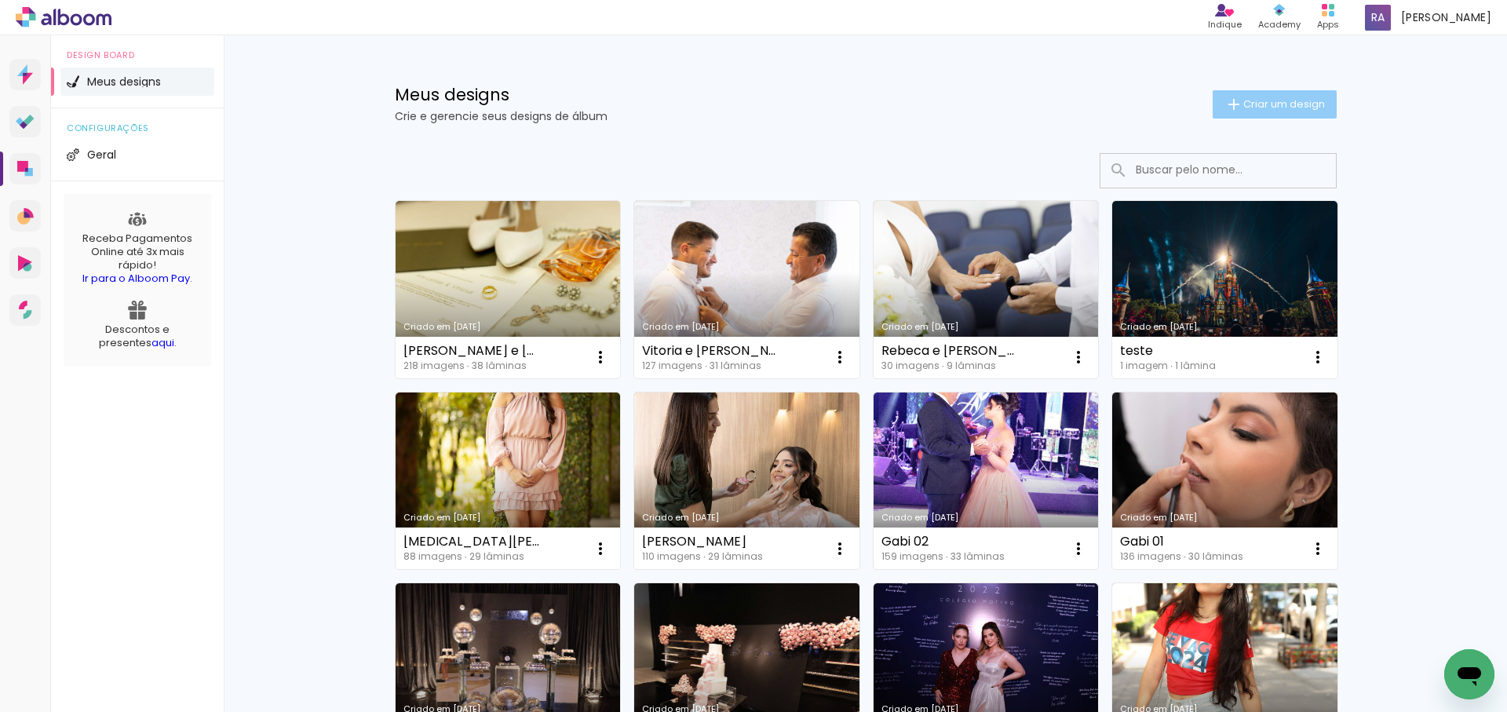
click at [1275, 103] on span "Criar um design" at bounding box center [1285, 104] width 82 height 10
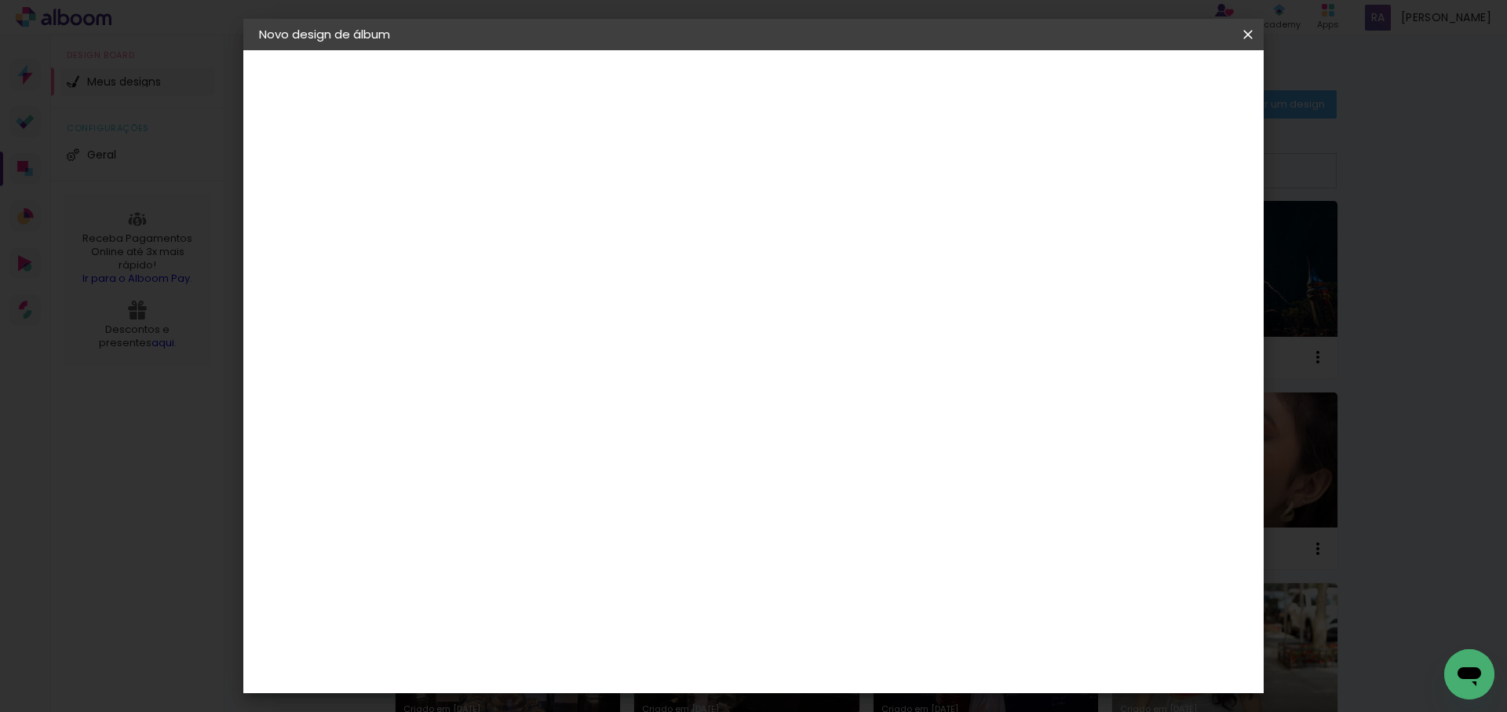
click at [516, 217] on input at bounding box center [516, 211] width 0 height 24
type input "[PERSON_NAME] e [PERSON_NAME] 2"
type paper-input "[PERSON_NAME] e [PERSON_NAME] 2"
click at [0, 0] on slot "Avançar" at bounding box center [0, 0] width 0 height 0
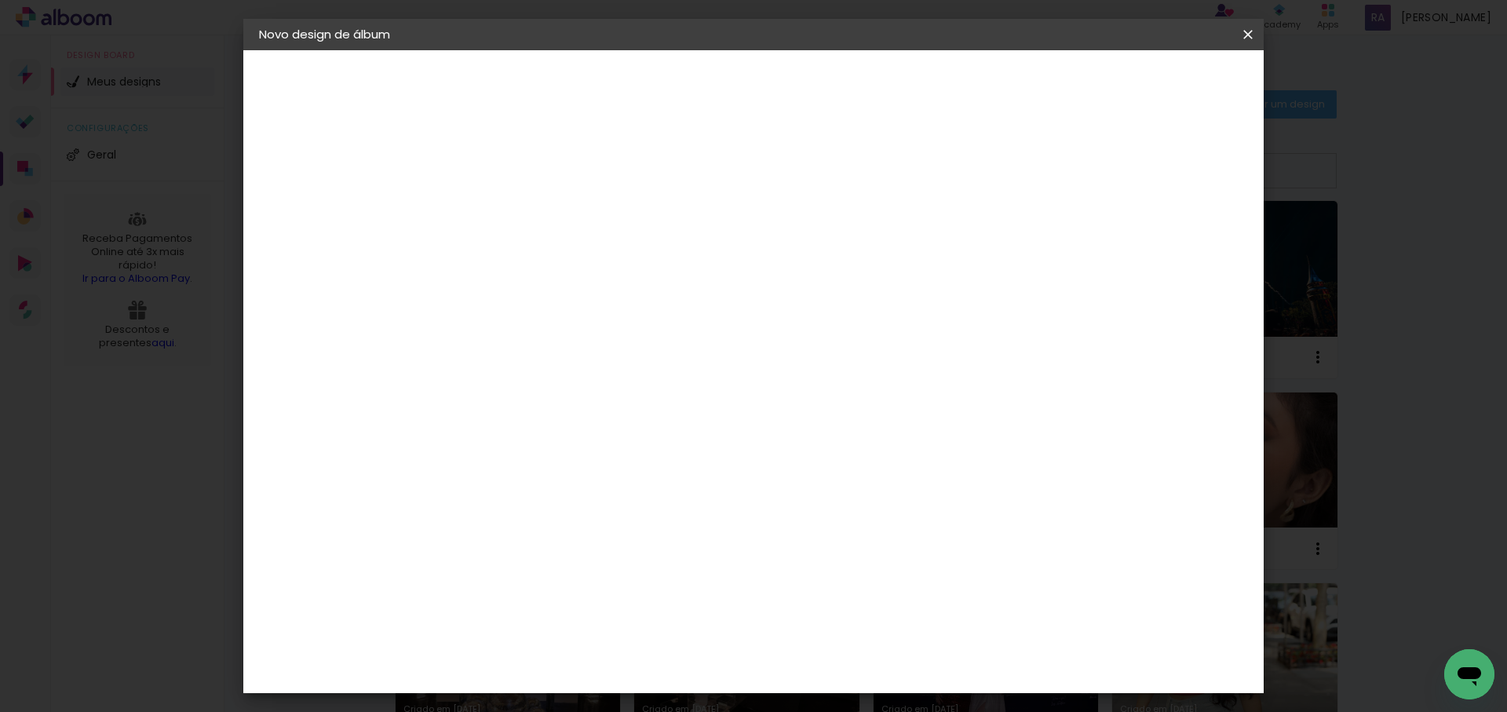
click at [579, 576] on div "DreambooksPro" at bounding box center [557, 582] width 102 height 13
click at [0, 0] on slot "Avançar" at bounding box center [0, 0] width 0 height 0
click at [577, 261] on input "text" at bounding box center [546, 273] width 61 height 24
click at [870, 258] on paper-item "Álbum" at bounding box center [856, 260] width 314 height 31
type input "Álbum"
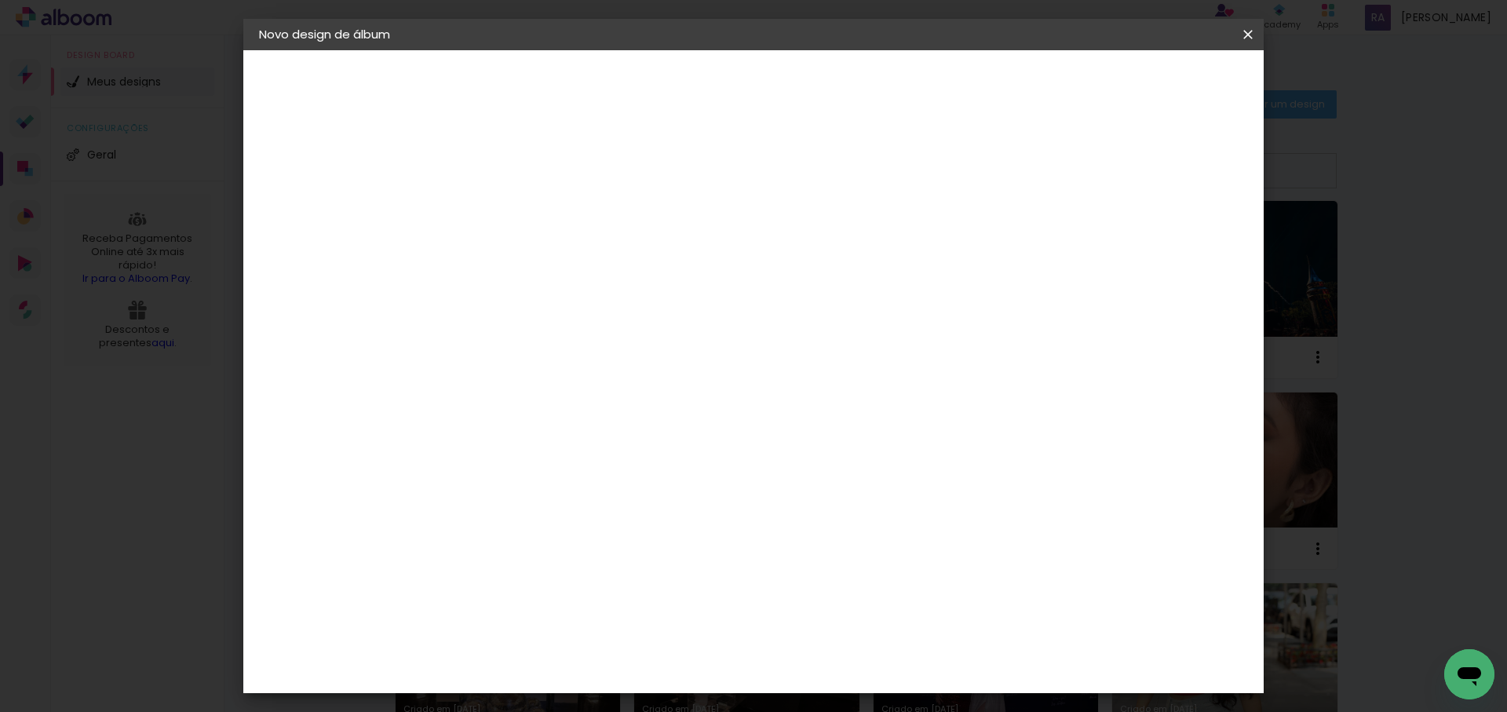
scroll to position [347, 0]
click at [680, 430] on span "35 × 35 cm" at bounding box center [651, 446] width 58 height 32
click at [0, 0] on slot "Avançar" at bounding box center [0, 0] width 0 height 0
click at [1162, 83] on span "Iniciar design" at bounding box center [1125, 83] width 71 height 11
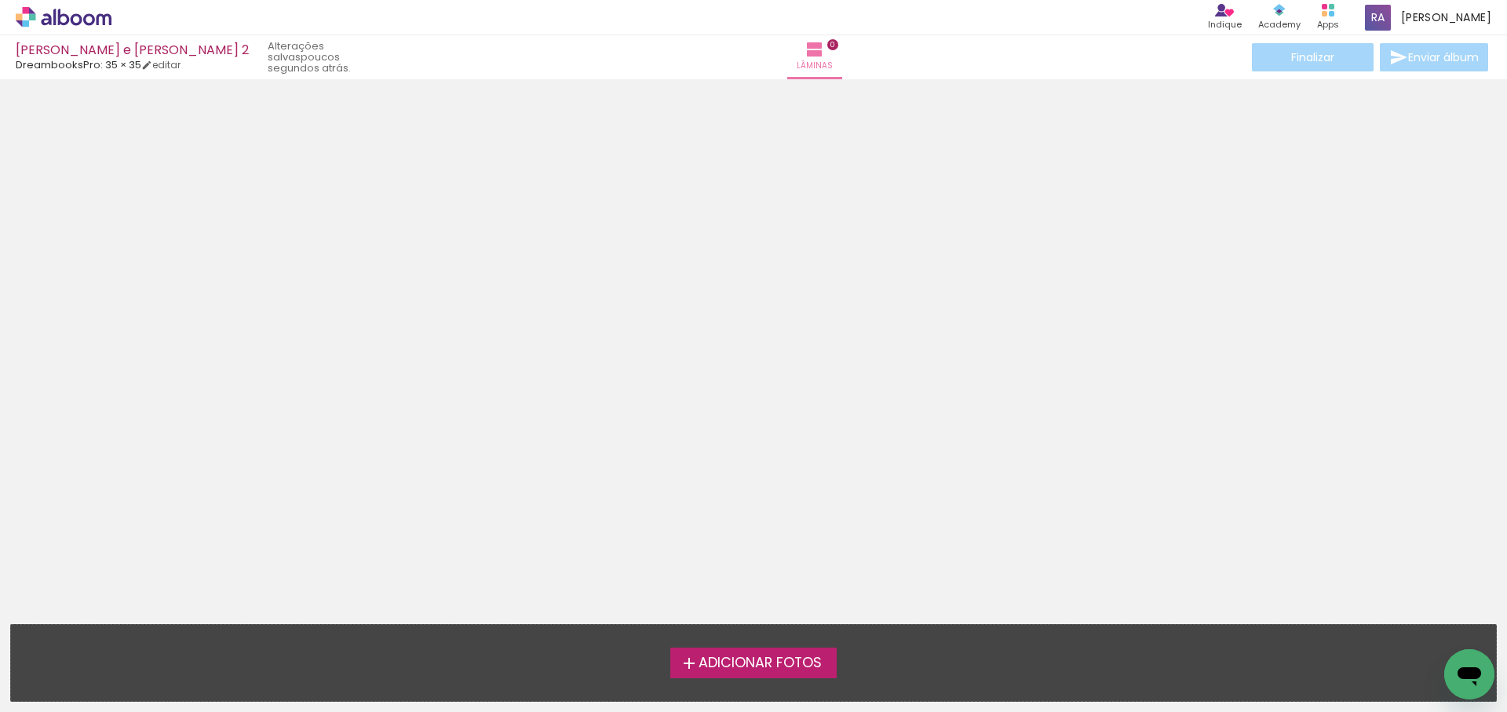
click at [733, 657] on span "Adicionar Fotos" at bounding box center [760, 663] width 123 height 14
click at [0, 0] on input "file" at bounding box center [0, 0] width 0 height 0
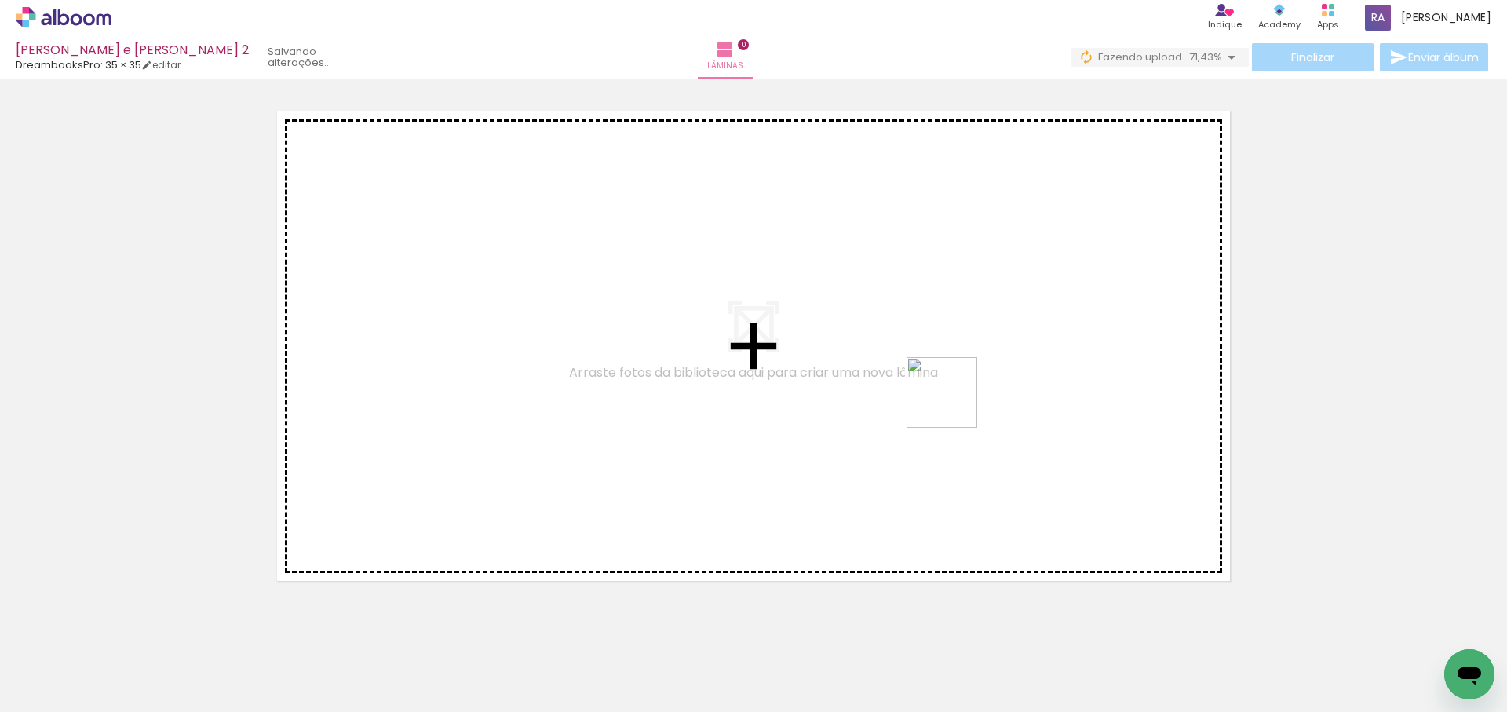
drag, startPoint x: 1083, startPoint y: 485, endPoint x: 946, endPoint y: 404, distance: 159.4
click at [952, 404] on quentale-workspace at bounding box center [753, 356] width 1507 height 712
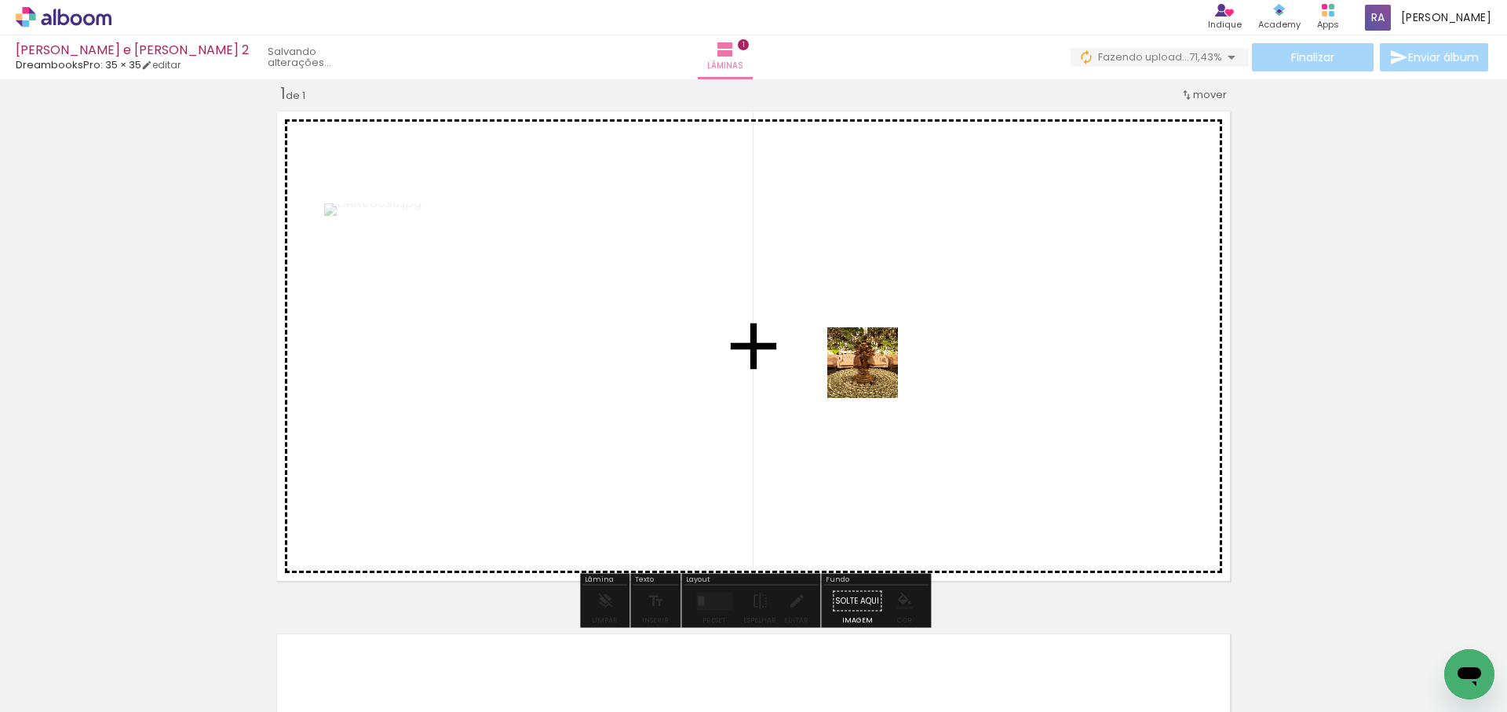
drag, startPoint x: 873, startPoint y: 397, endPoint x: 875, endPoint y: 370, distance: 27.5
click at [875, 371] on quentale-workspace at bounding box center [753, 356] width 1507 height 712
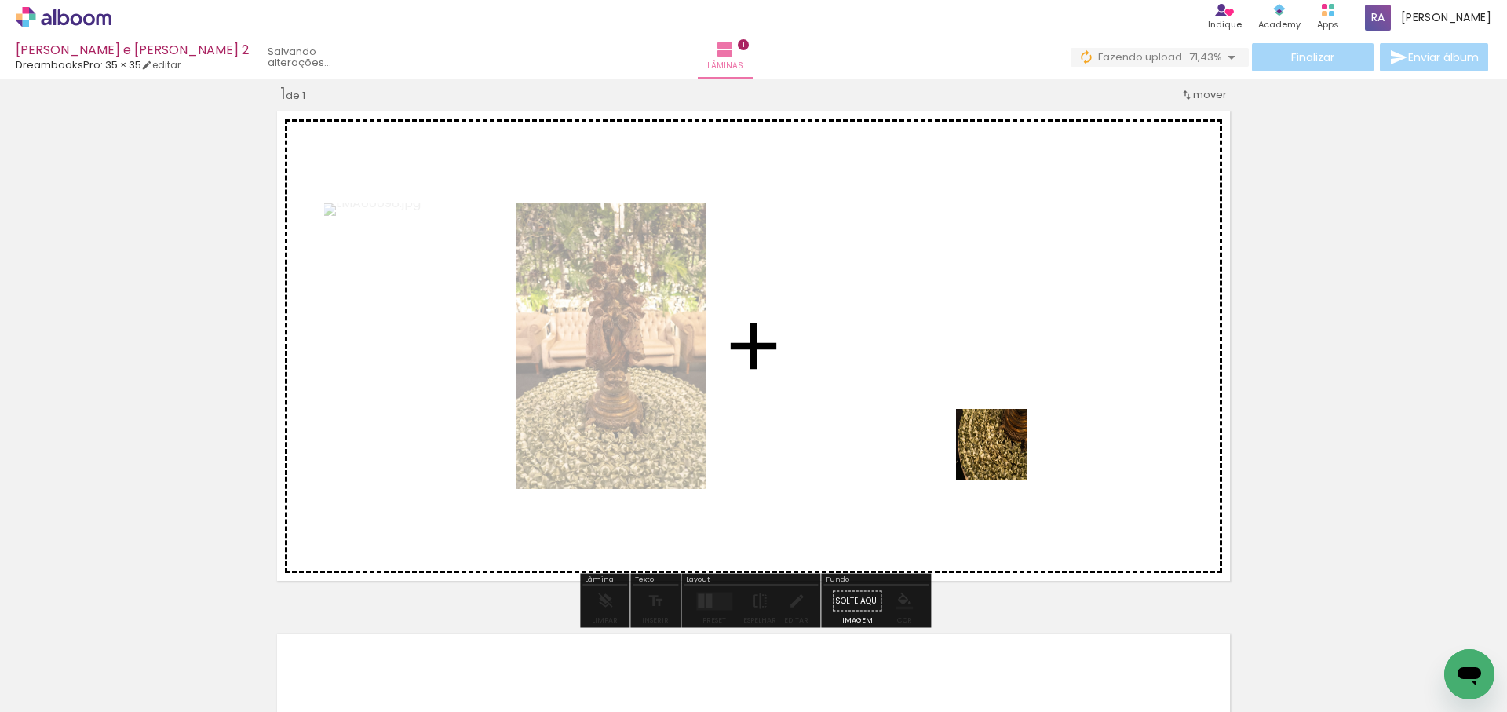
drag, startPoint x: 1032, startPoint y: 572, endPoint x: 1006, endPoint y: 495, distance: 81.2
click at [1003, 455] on quentale-workspace at bounding box center [753, 356] width 1507 height 712
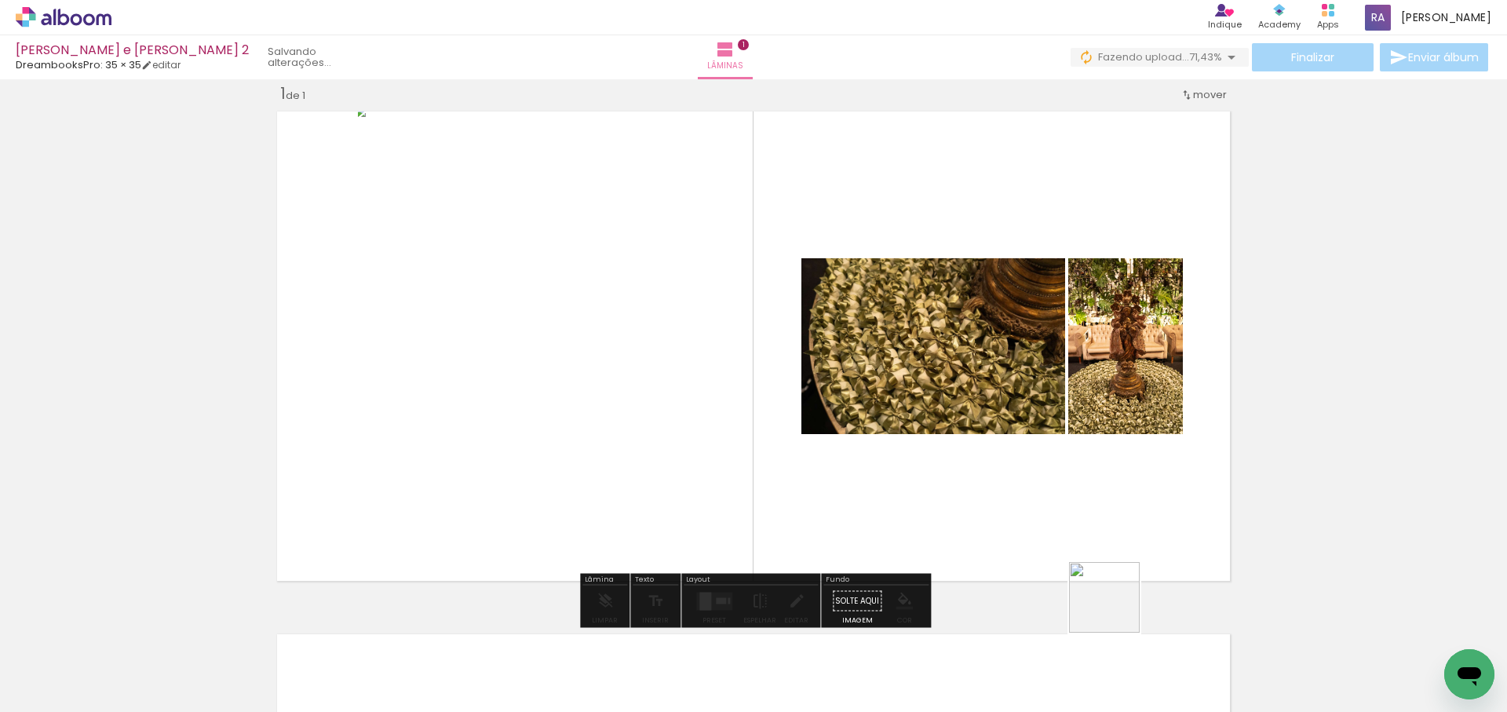
drag, startPoint x: 1116, startPoint y: 609, endPoint x: 1174, endPoint y: 626, distance: 60.6
click at [1109, 463] on quentale-workspace at bounding box center [753, 356] width 1507 height 712
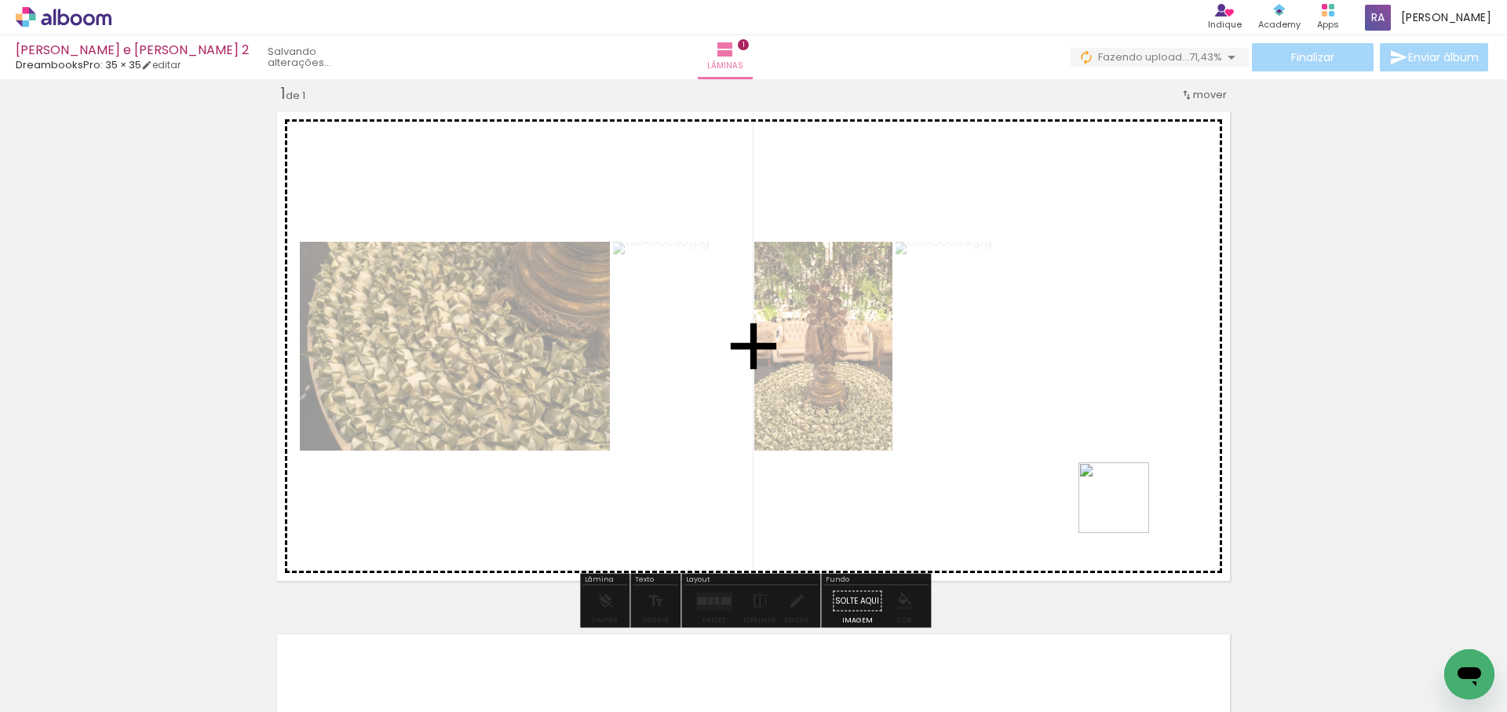
drag, startPoint x: 1204, startPoint y: 653, endPoint x: 1094, endPoint y: 455, distance: 226.3
click at [1096, 458] on quentale-workspace at bounding box center [753, 356] width 1507 height 712
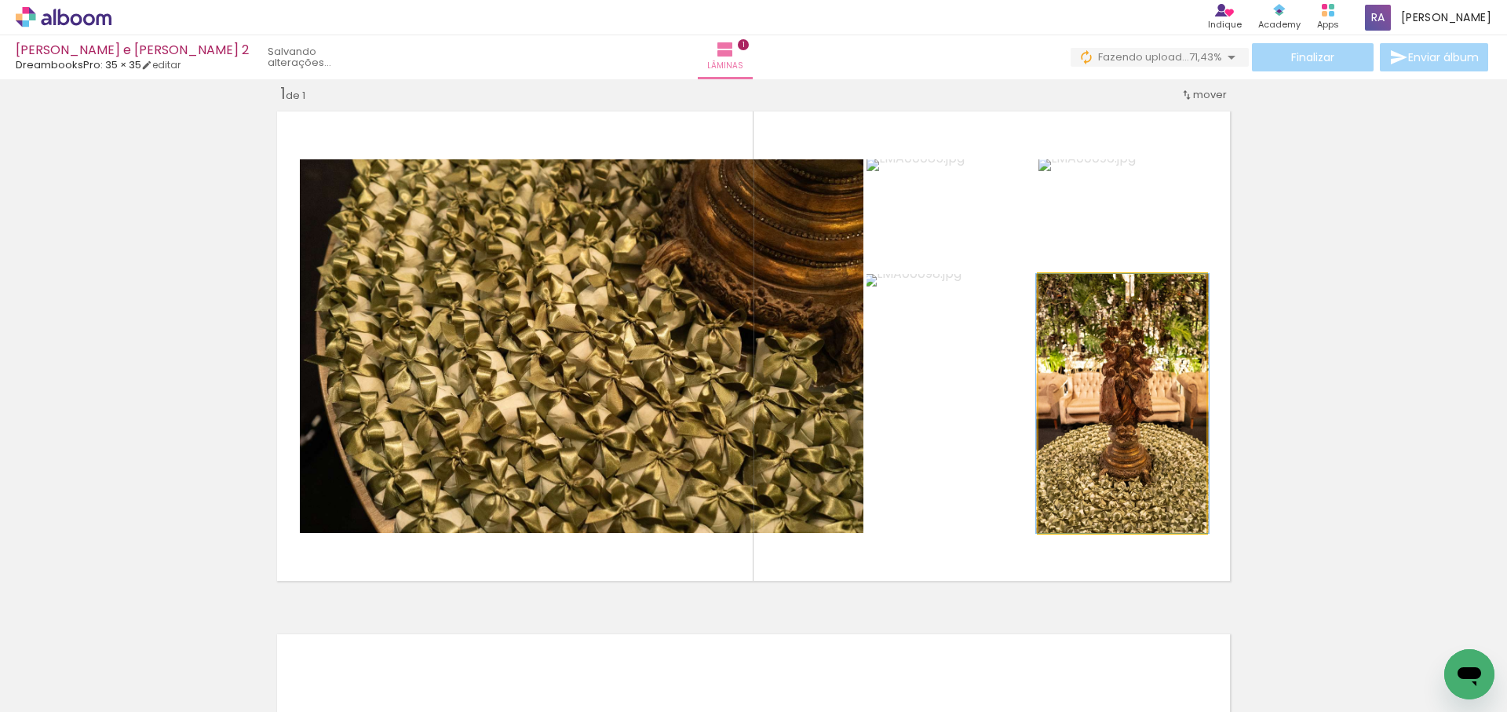
drag, startPoint x: 1130, startPoint y: 437, endPoint x: 1137, endPoint y: 411, distance: 26.9
click at [1368, 430] on div "Inserir lâmina 1 de 1" at bounding box center [753, 587] width 1507 height 1046
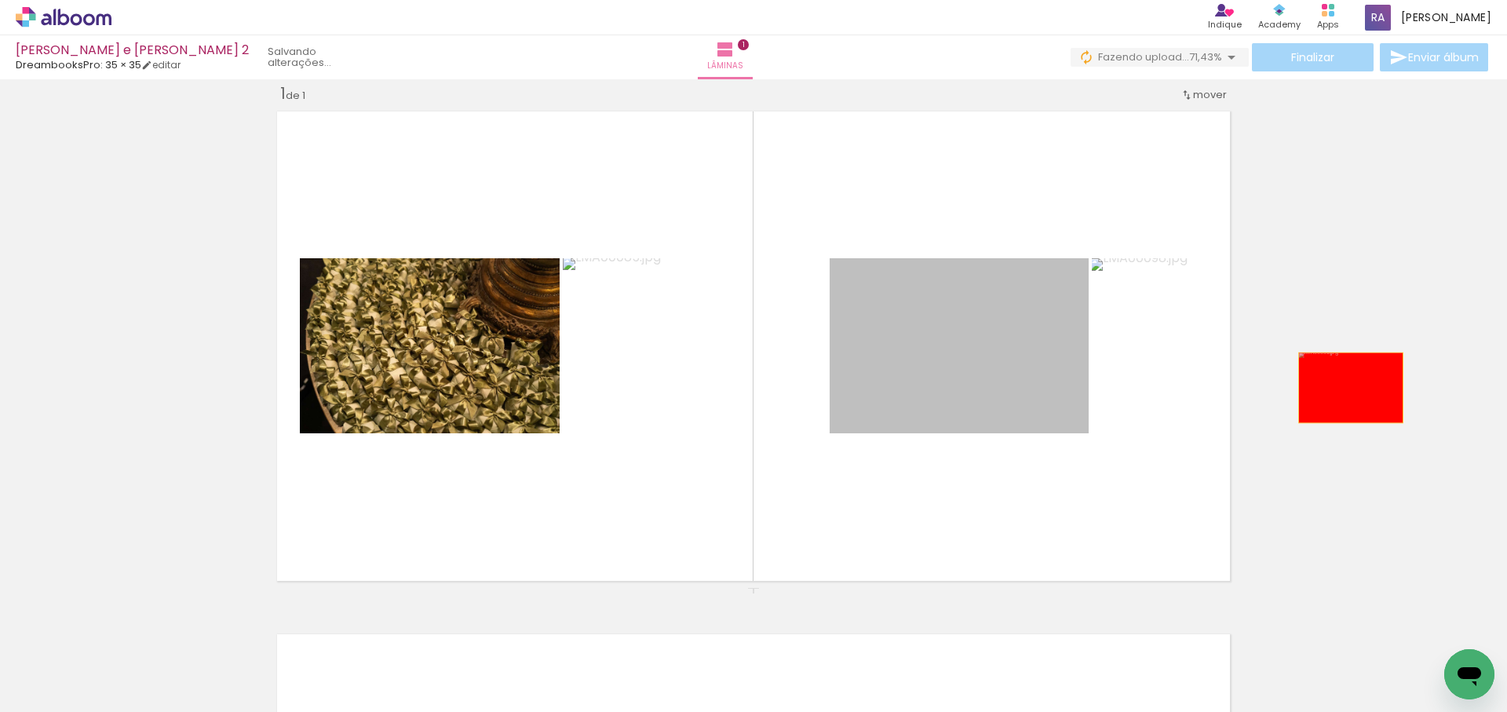
drag, startPoint x: 1182, startPoint y: 389, endPoint x: 1339, endPoint y: 391, distance: 157.8
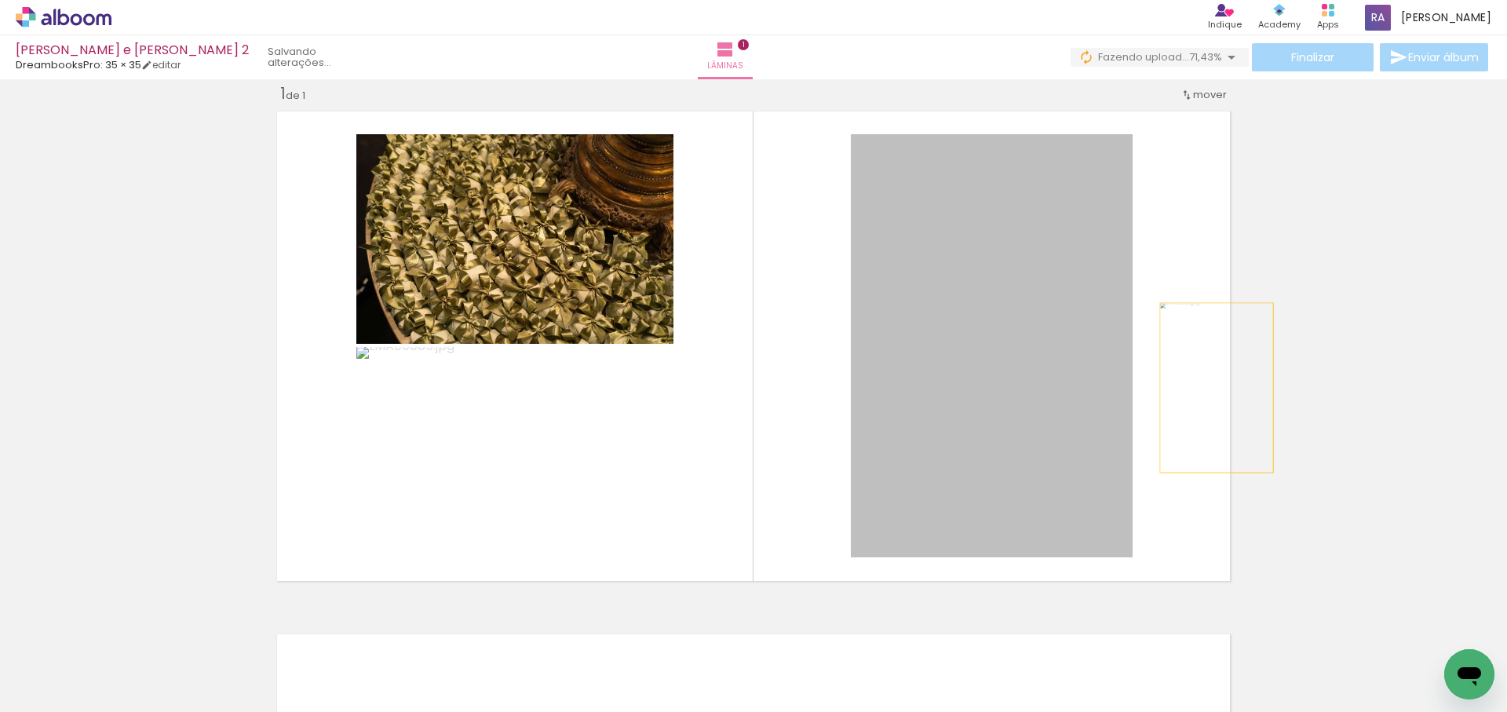
drag, startPoint x: 1167, startPoint y: 389, endPoint x: 1384, endPoint y: 386, distance: 216.7
click at [1390, 385] on div "Inserir lâmina 1 de 1" at bounding box center [753, 587] width 1507 height 1046
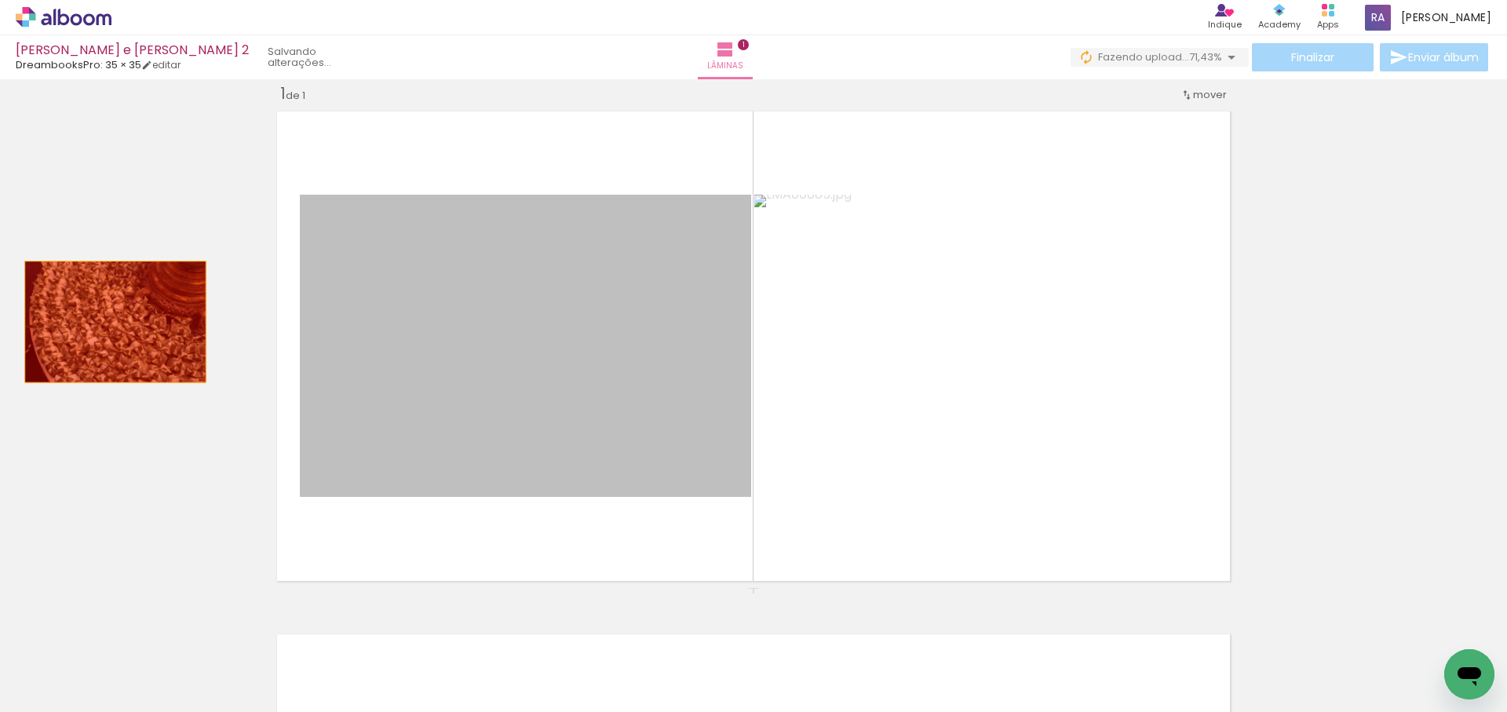
drag, startPoint x: 614, startPoint y: 350, endPoint x: 179, endPoint y: 323, distance: 435.8
click at [108, 320] on div "Inserir lâmina 1 de 1" at bounding box center [753, 587] width 1507 height 1046
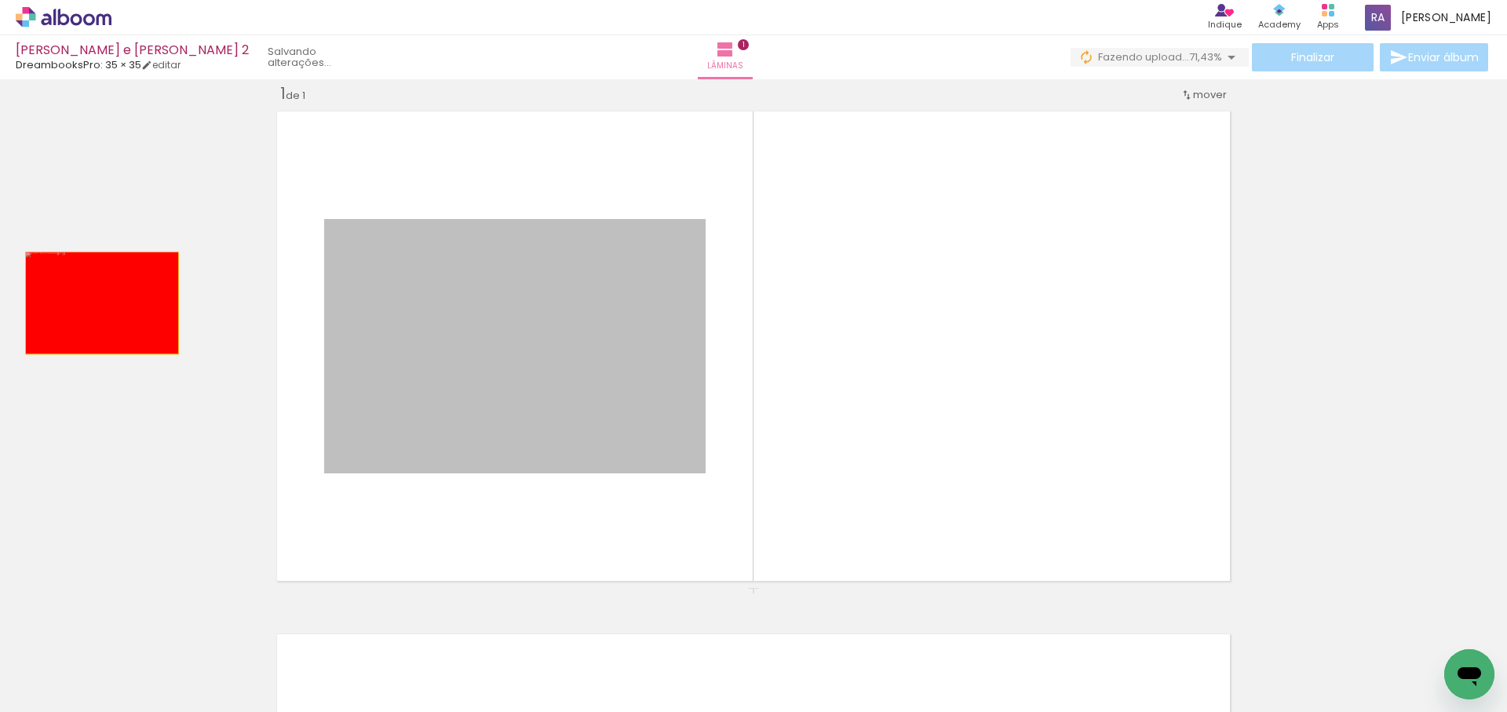
drag, startPoint x: 464, startPoint y: 328, endPoint x: 103, endPoint y: 303, distance: 362.0
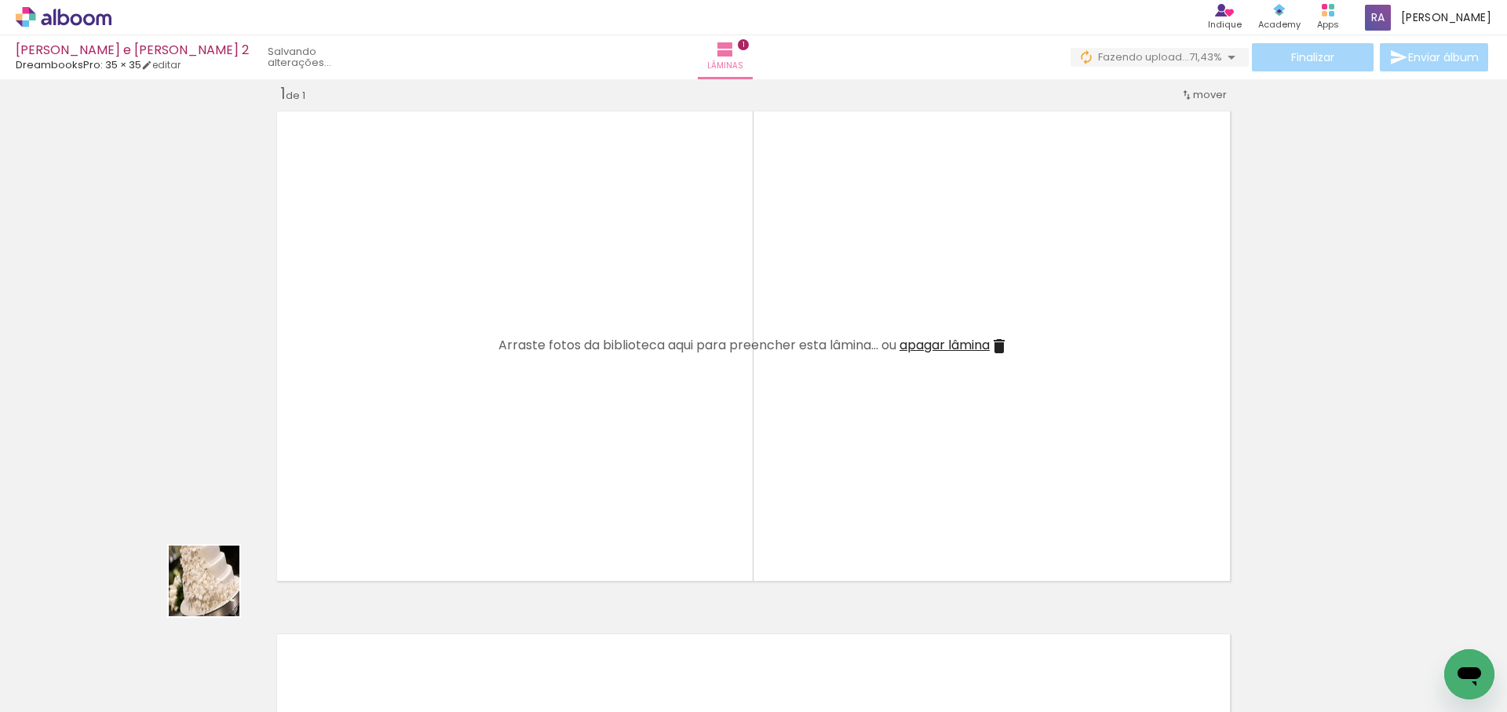
drag, startPoint x: 170, startPoint y: 660, endPoint x: 298, endPoint y: 615, distance: 135.1
click at [327, 480] on quentale-workspace at bounding box center [753, 356] width 1507 height 712
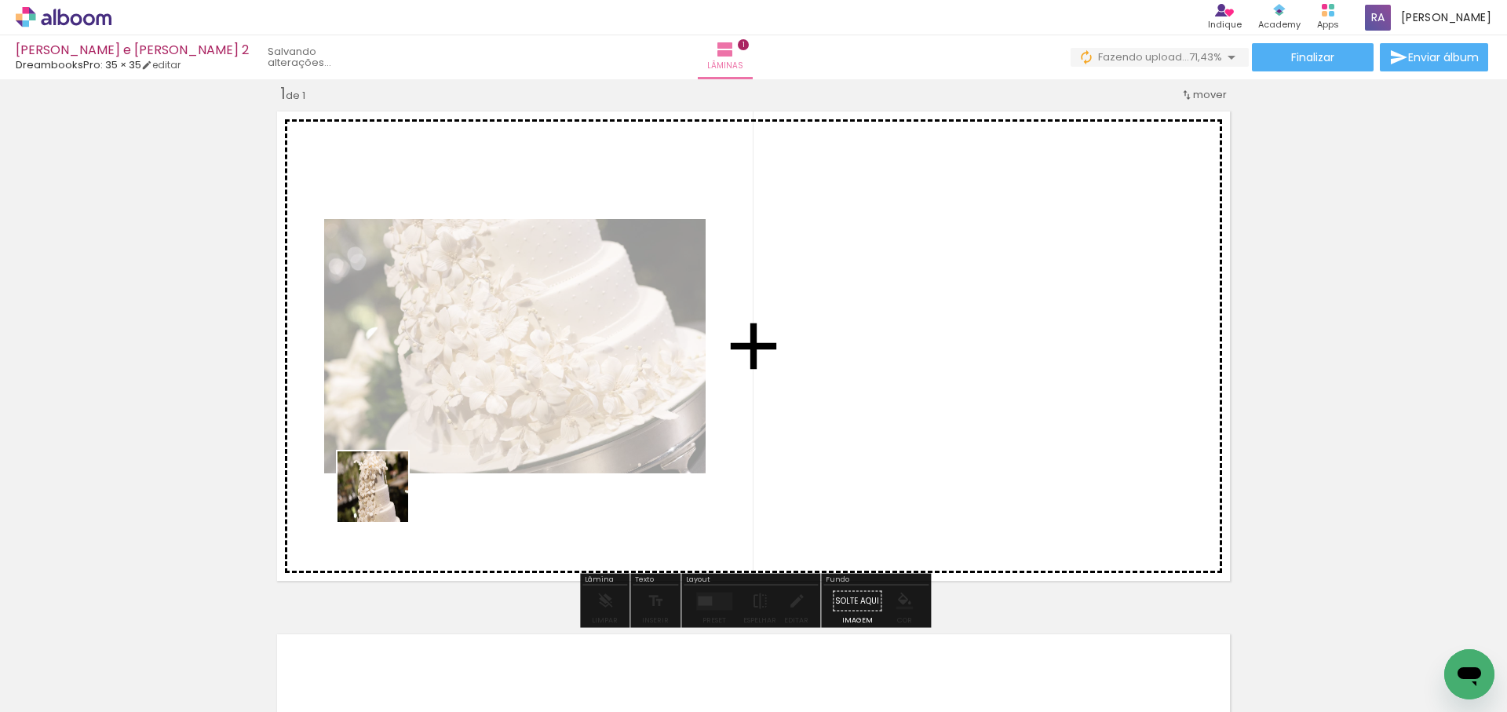
click at [385, 499] on quentale-workspace at bounding box center [753, 356] width 1507 height 712
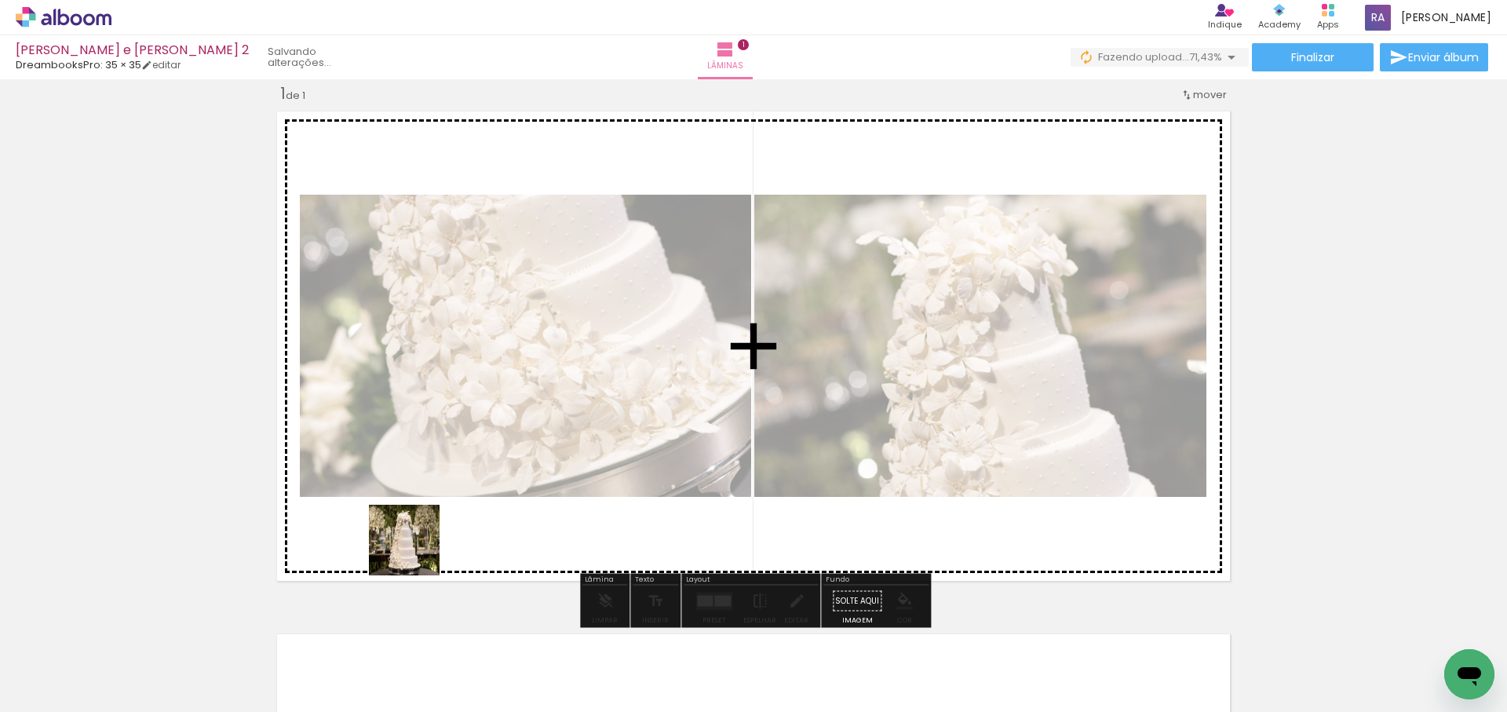
drag, startPoint x: 351, startPoint y: 649, endPoint x: 496, endPoint y: 460, distance: 238.5
click at [496, 460] on quentale-workspace at bounding box center [753, 356] width 1507 height 712
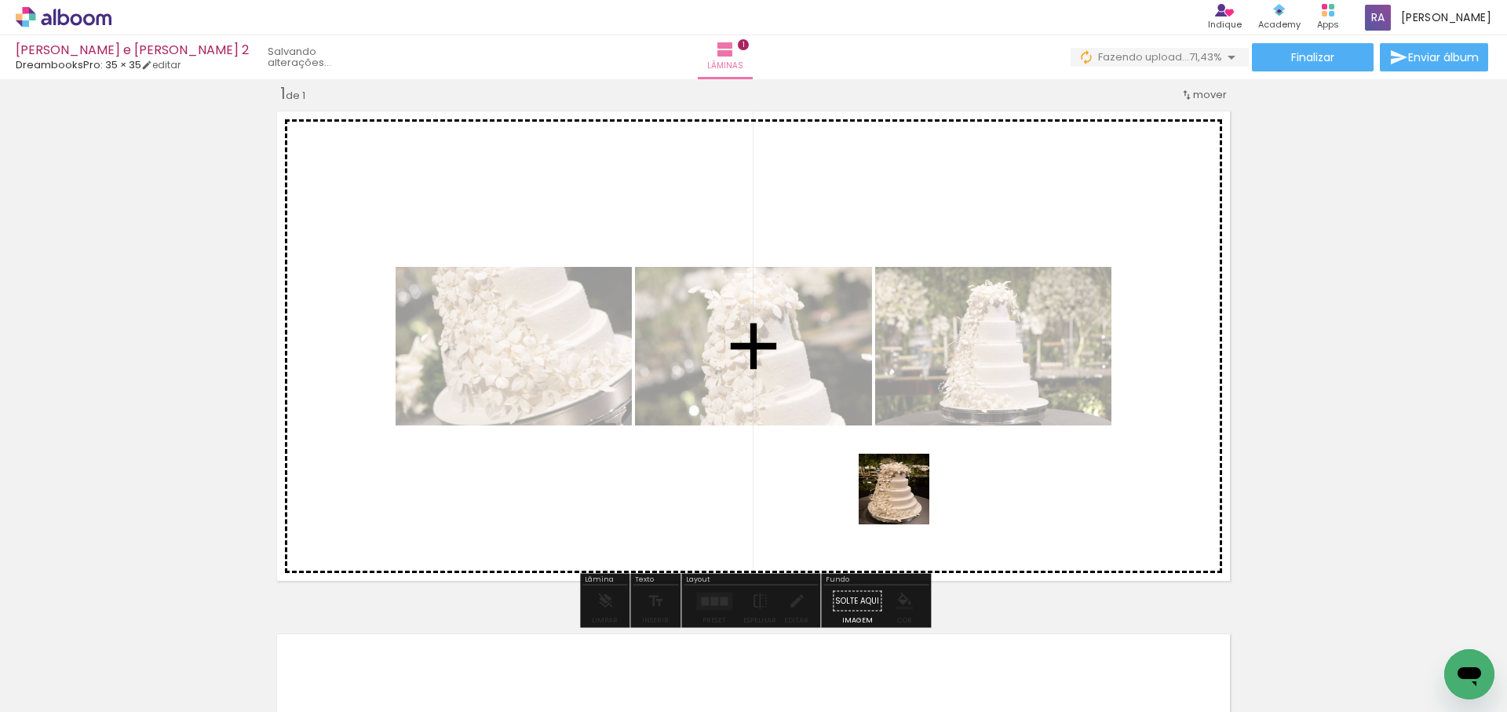
drag, startPoint x: 875, startPoint y: 676, endPoint x: 945, endPoint y: 393, distance: 291.1
click at [945, 395] on quentale-workspace at bounding box center [753, 356] width 1507 height 712
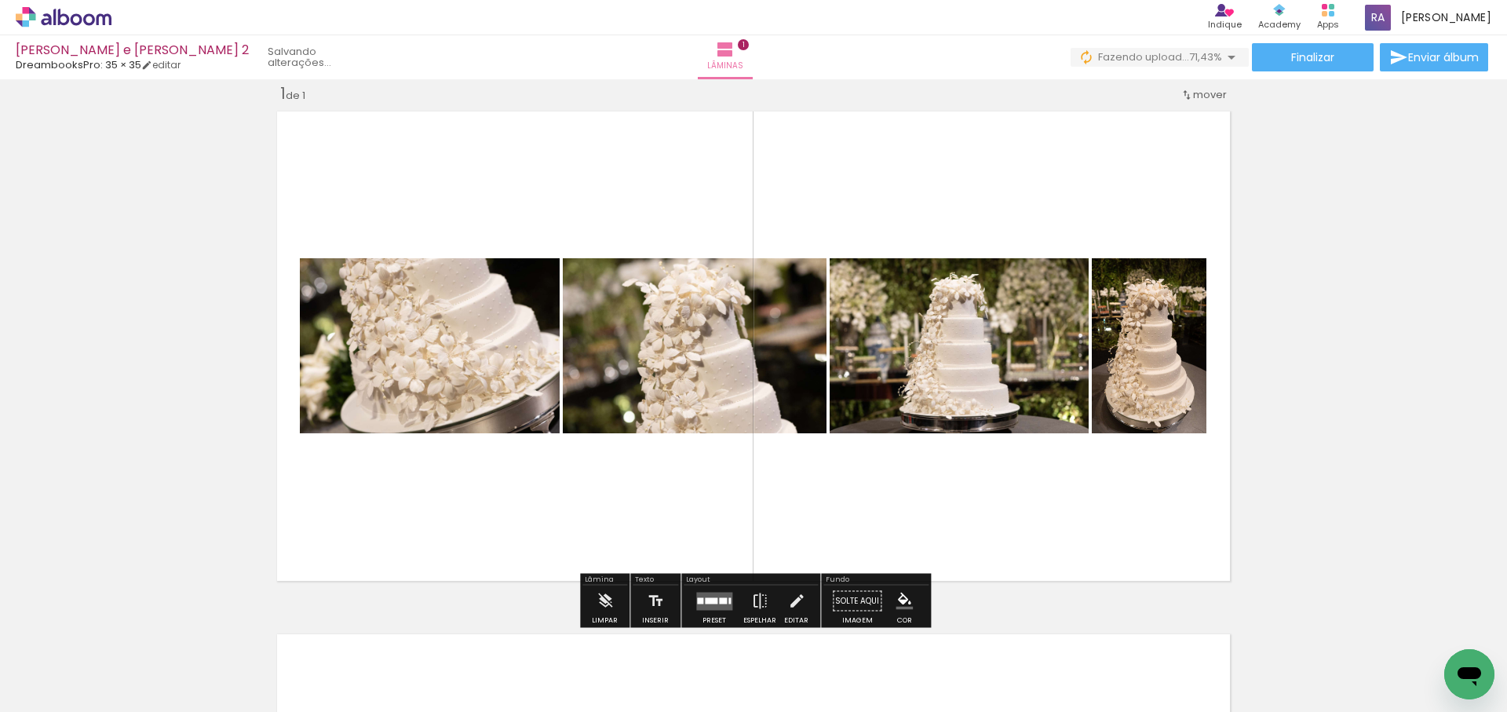
click at [718, 604] on quentale-layouter at bounding box center [714, 601] width 36 height 18
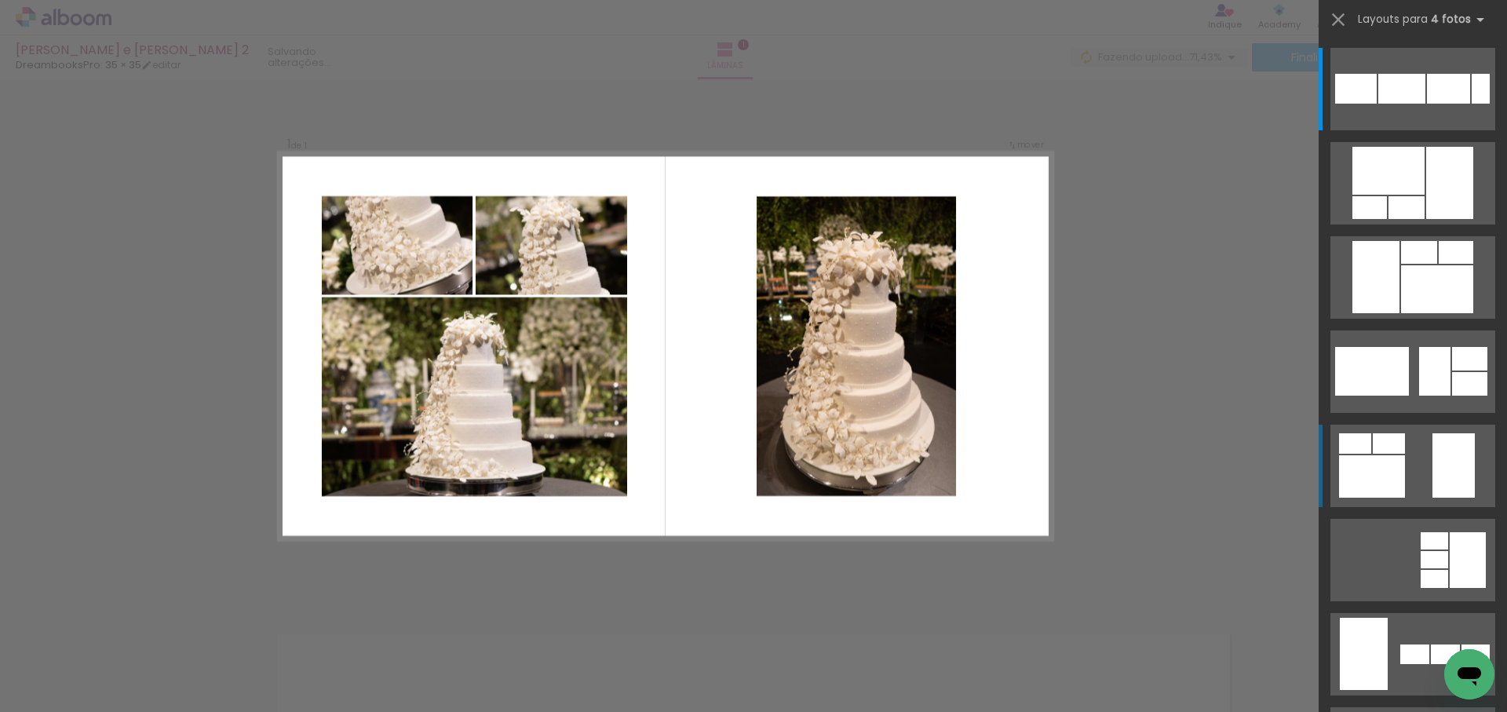
click at [1427, 104] on div at bounding box center [1448, 89] width 43 height 30
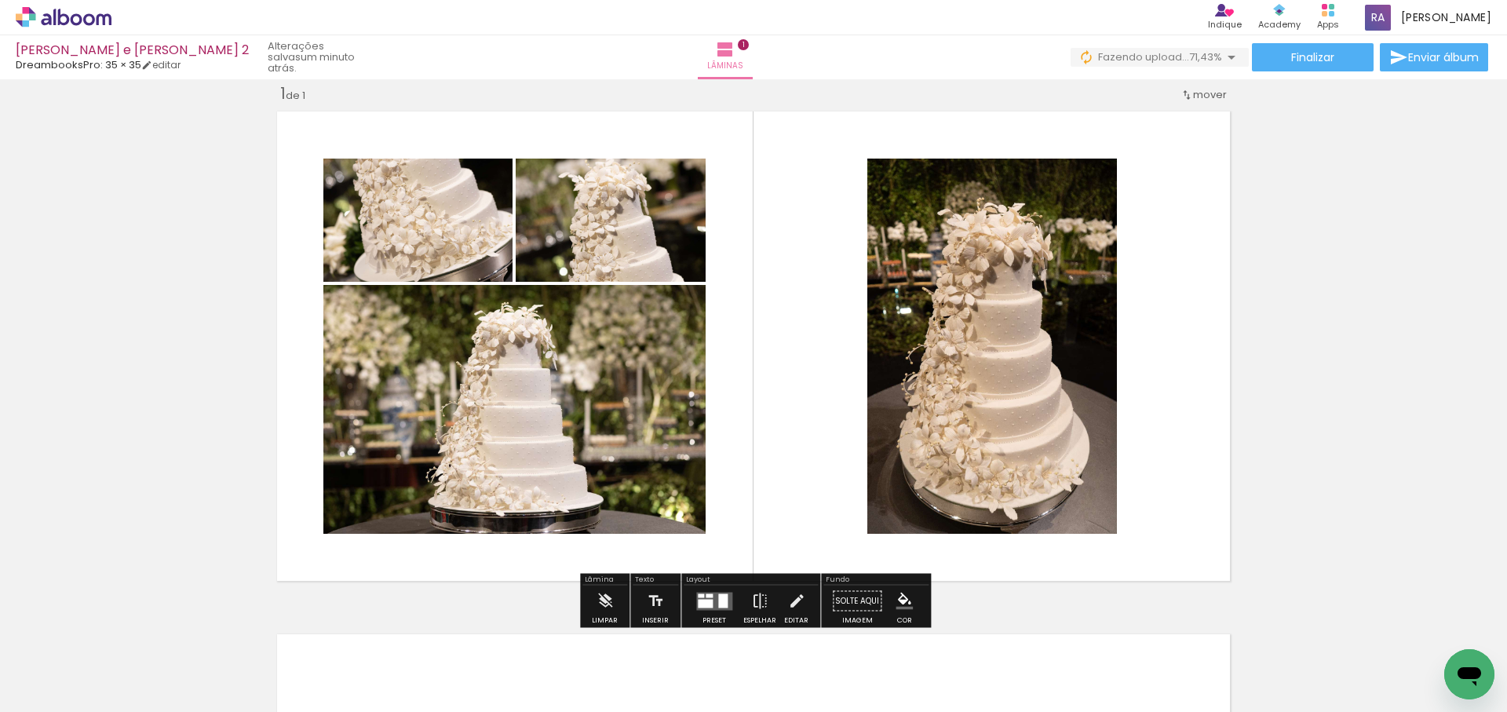
scroll to position [21, 0]
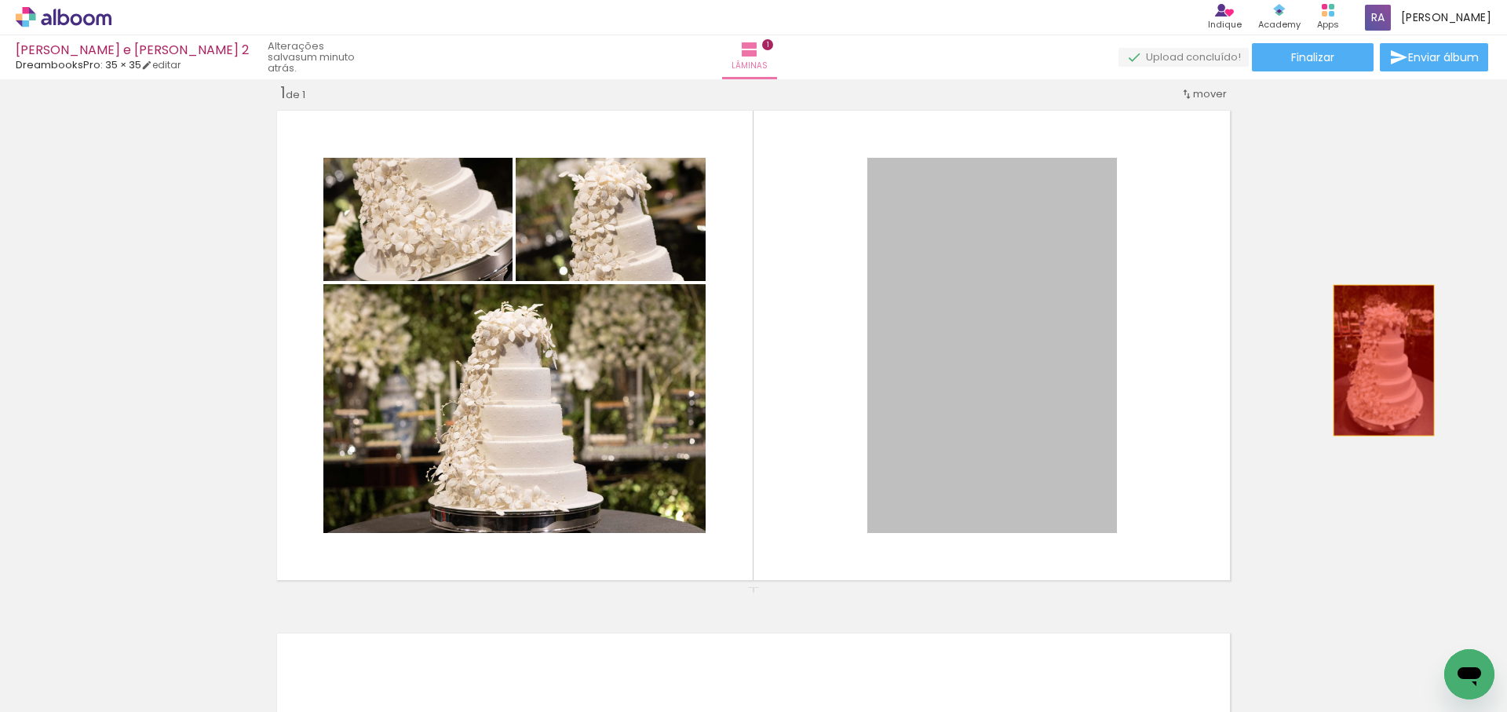
drag, startPoint x: 996, startPoint y: 393, endPoint x: 1383, endPoint y: 360, distance: 388.4
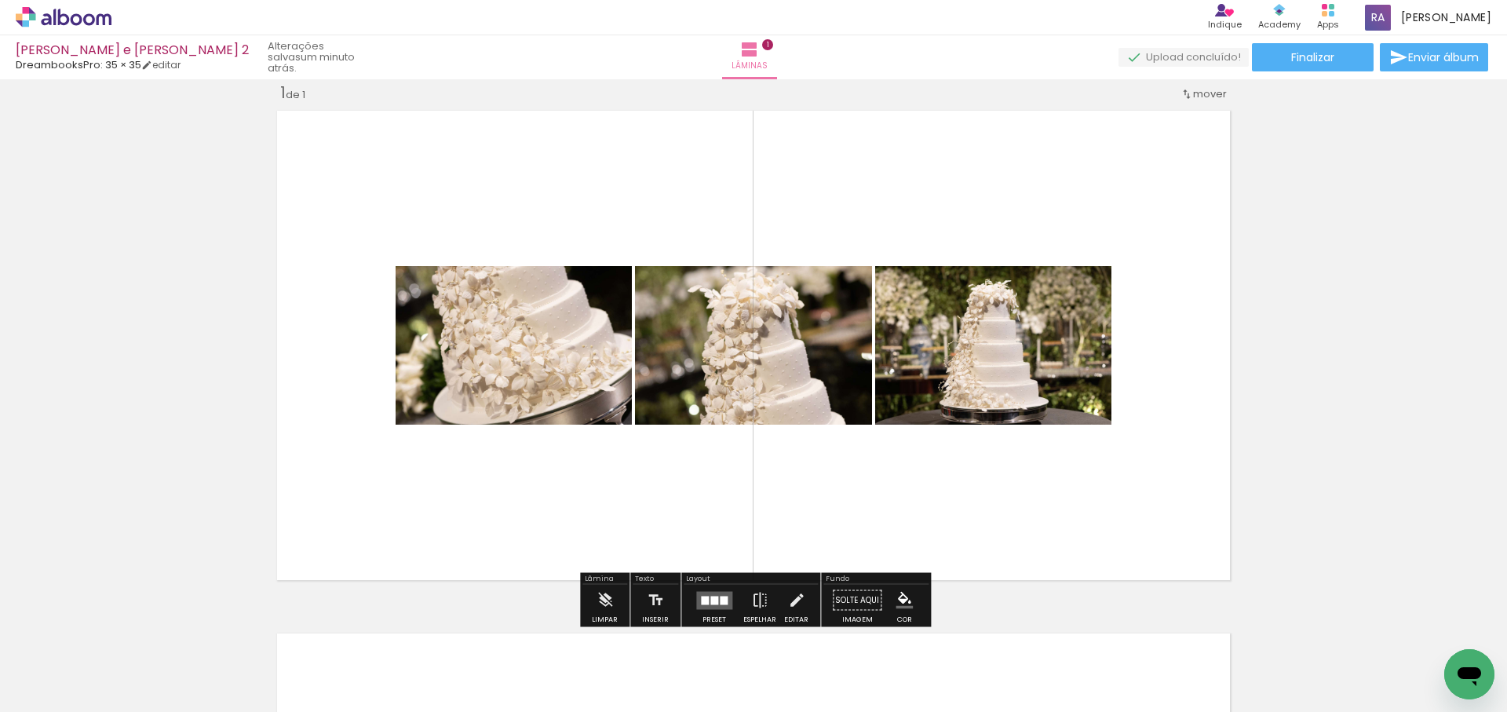
click at [131, 626] on iron-icon at bounding box center [123, 627] width 16 height 16
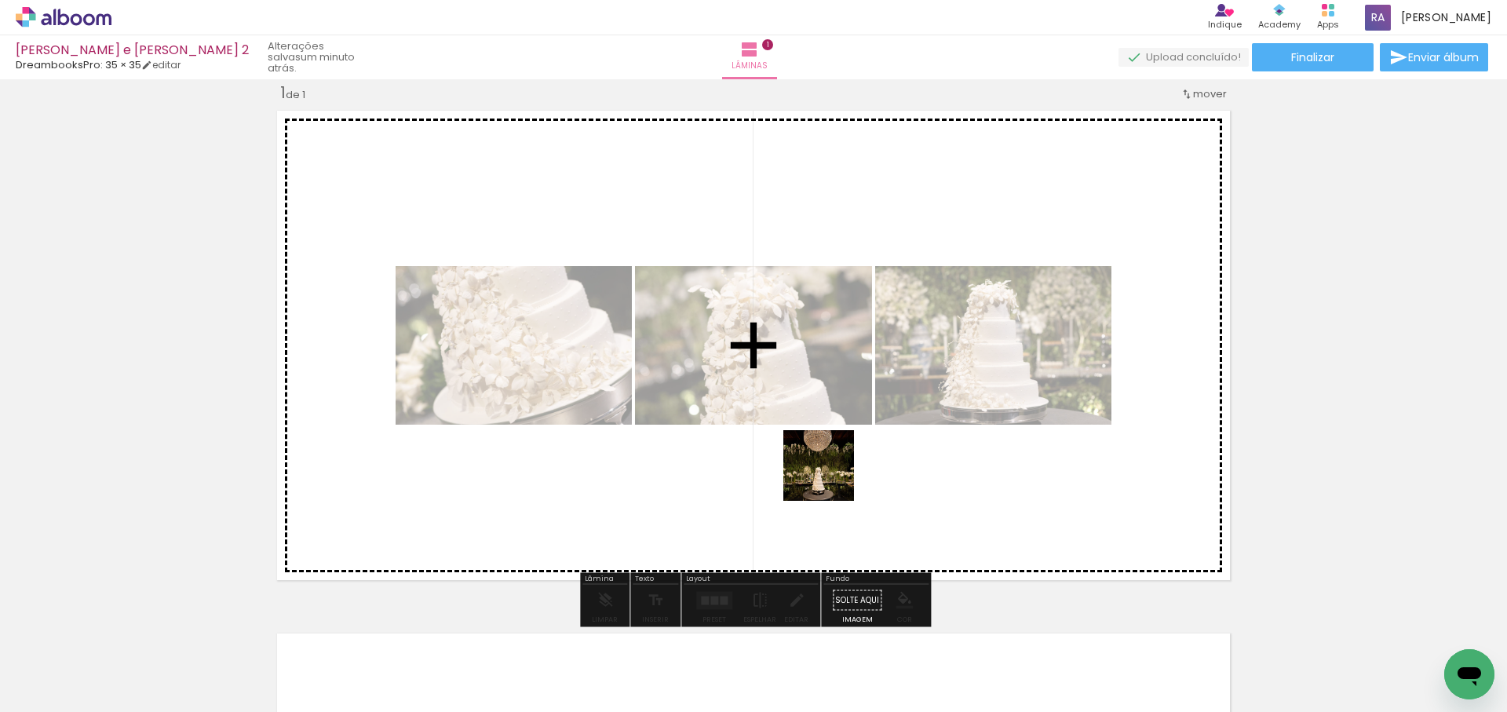
drag, startPoint x: 771, startPoint y: 652, endPoint x: 831, endPoint y: 477, distance: 185.0
click at [831, 477] on quentale-workspace at bounding box center [753, 356] width 1507 height 712
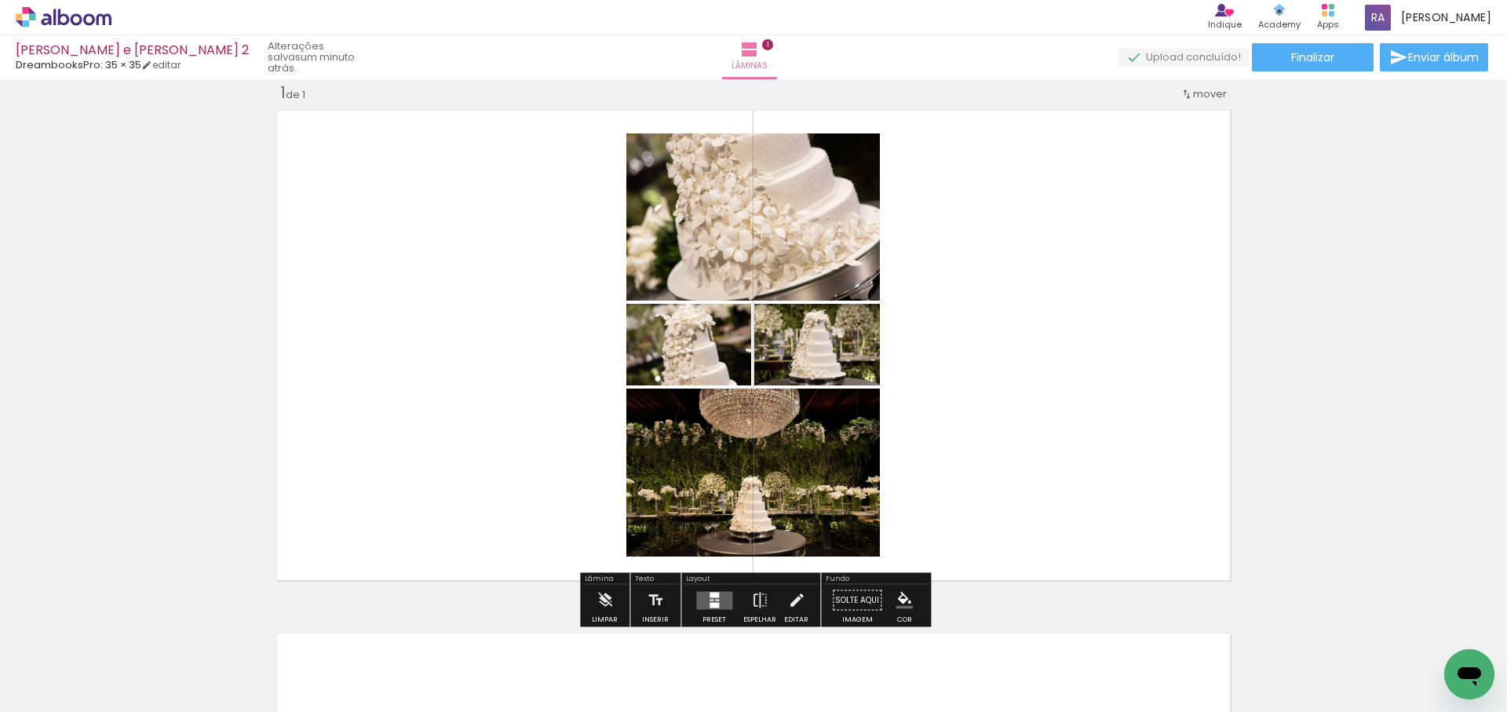
click at [703, 601] on quentale-layouter at bounding box center [714, 600] width 36 height 18
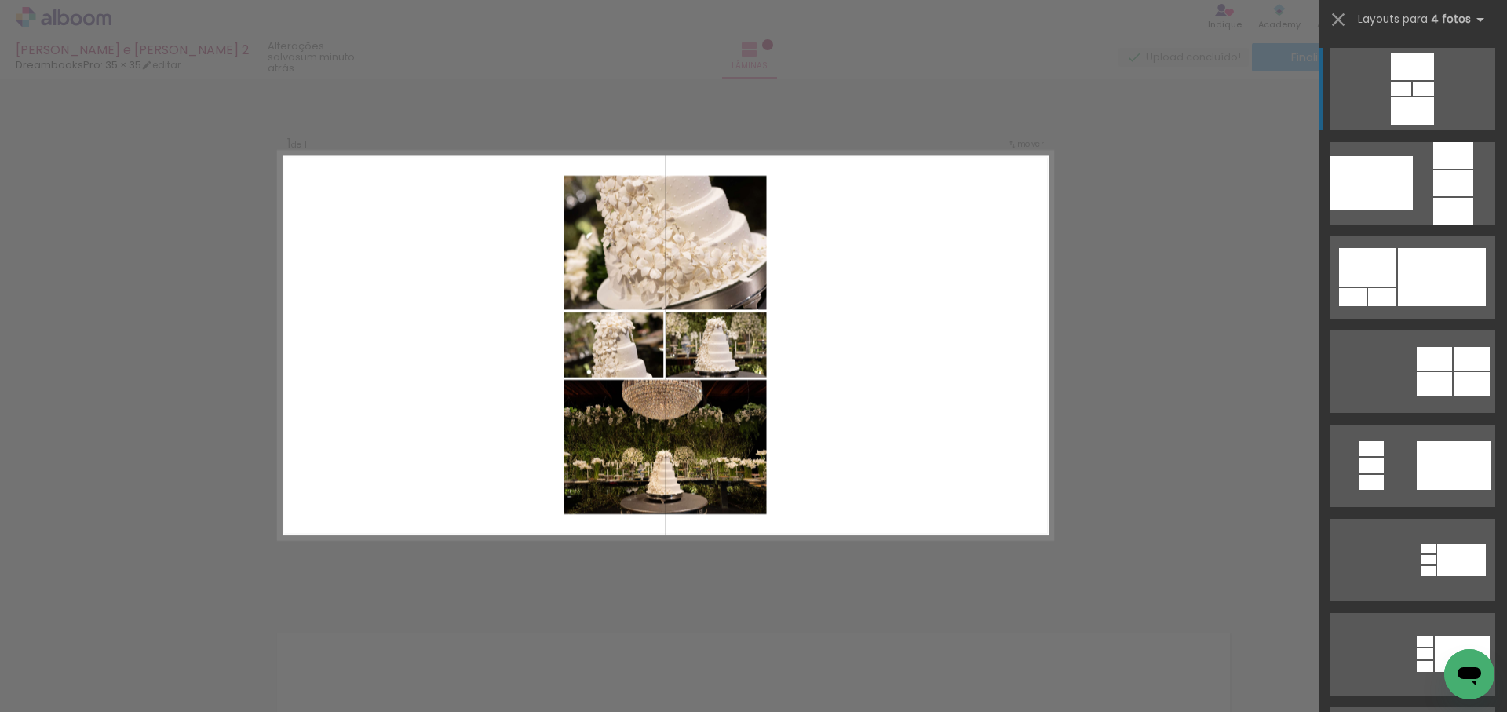
scroll to position [20, 0]
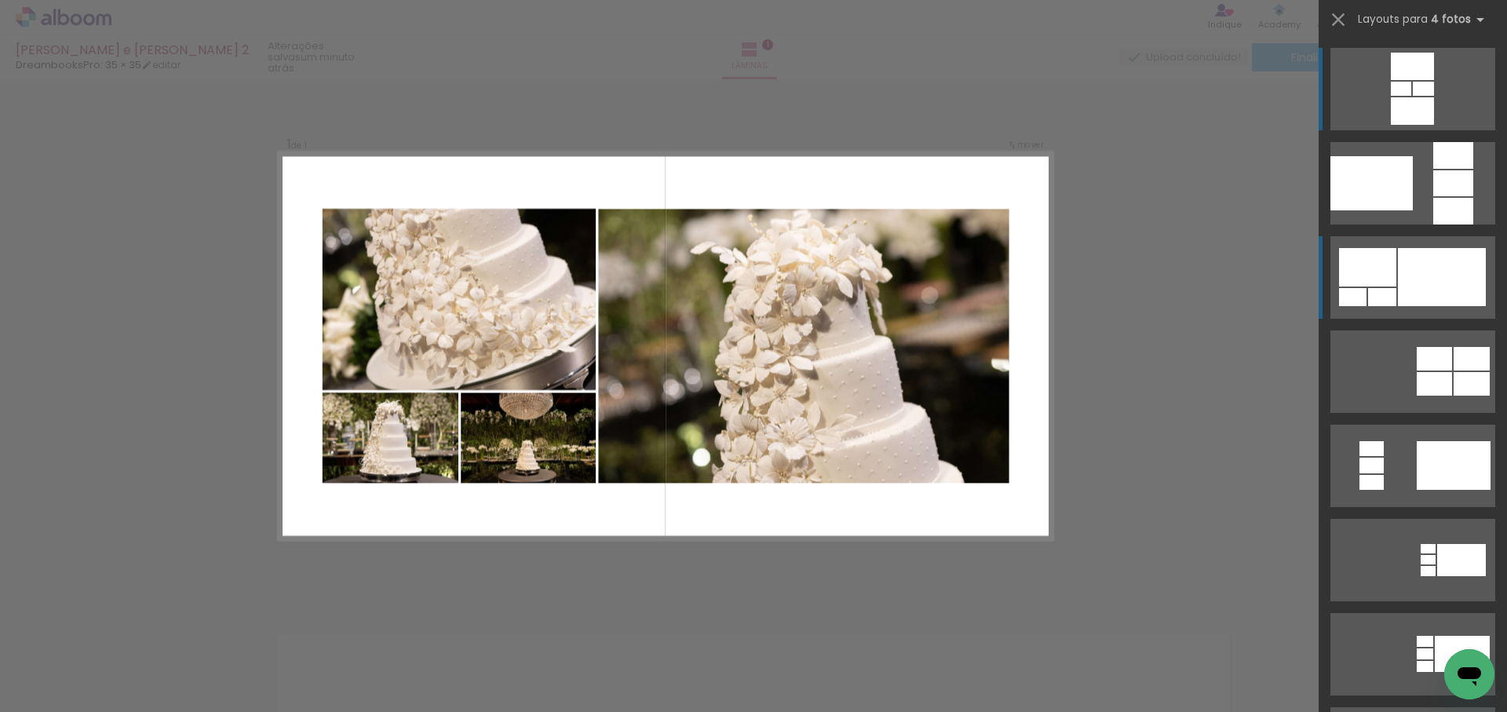
click at [1439, 291] on div at bounding box center [1442, 277] width 88 height 58
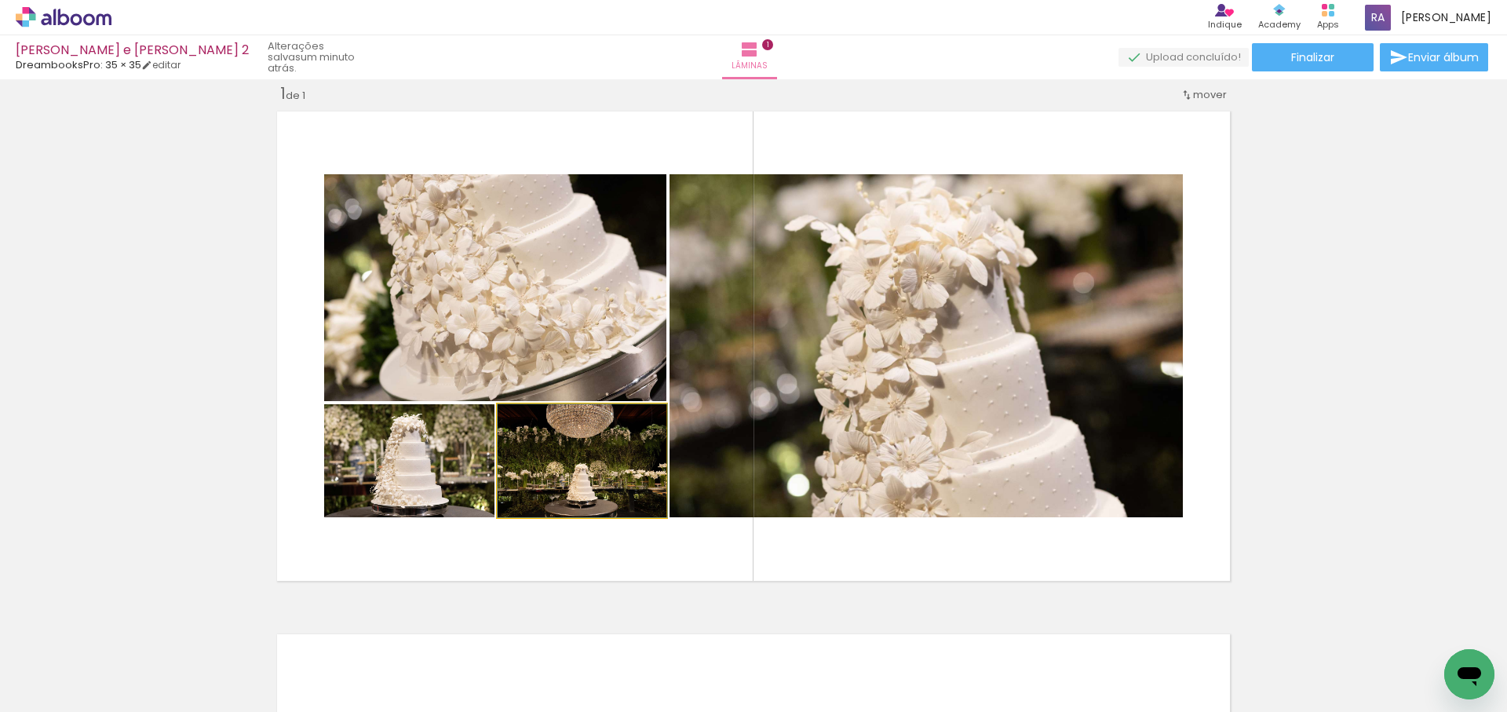
drag, startPoint x: 564, startPoint y: 474, endPoint x: 1092, endPoint y: 295, distance: 557.1
click at [0, 0] on slot at bounding box center [0, 0] width 0 height 0
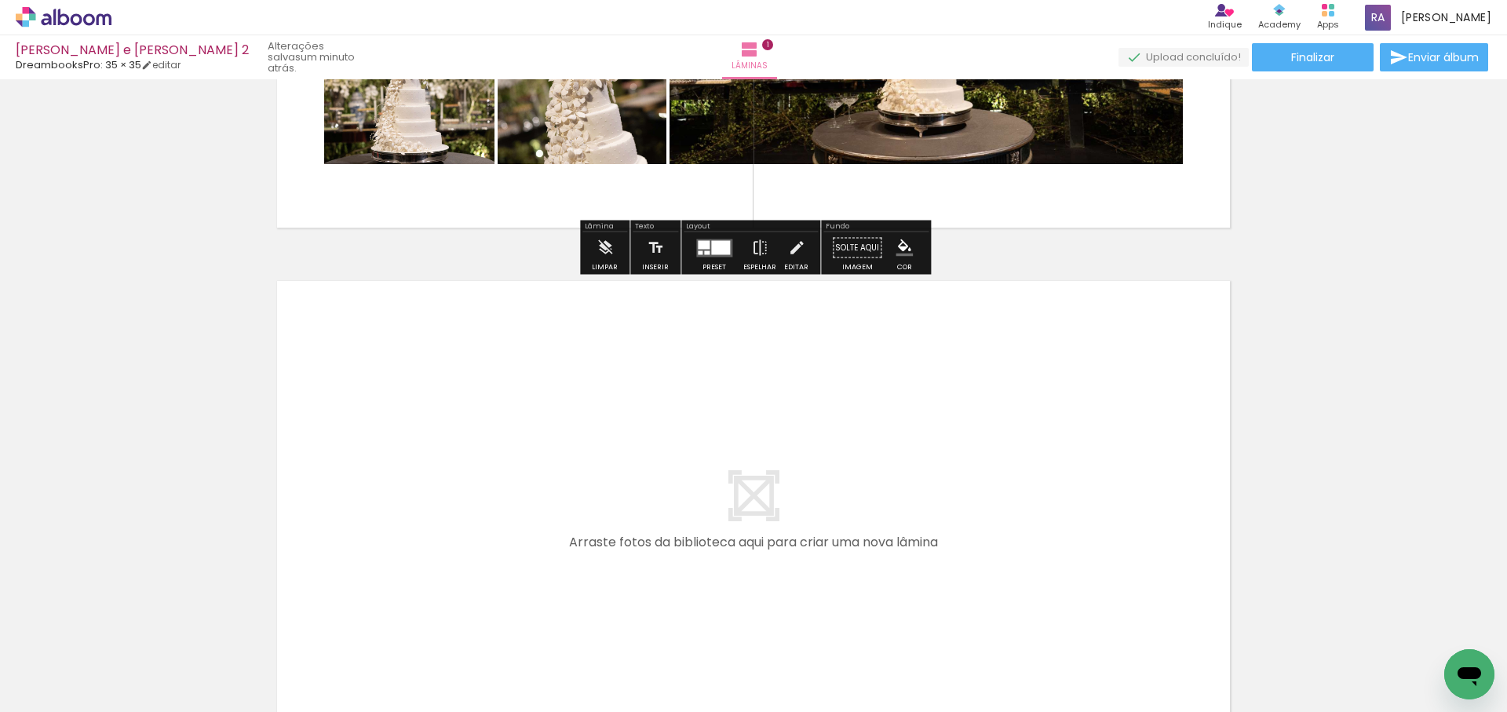
scroll to position [415, 0]
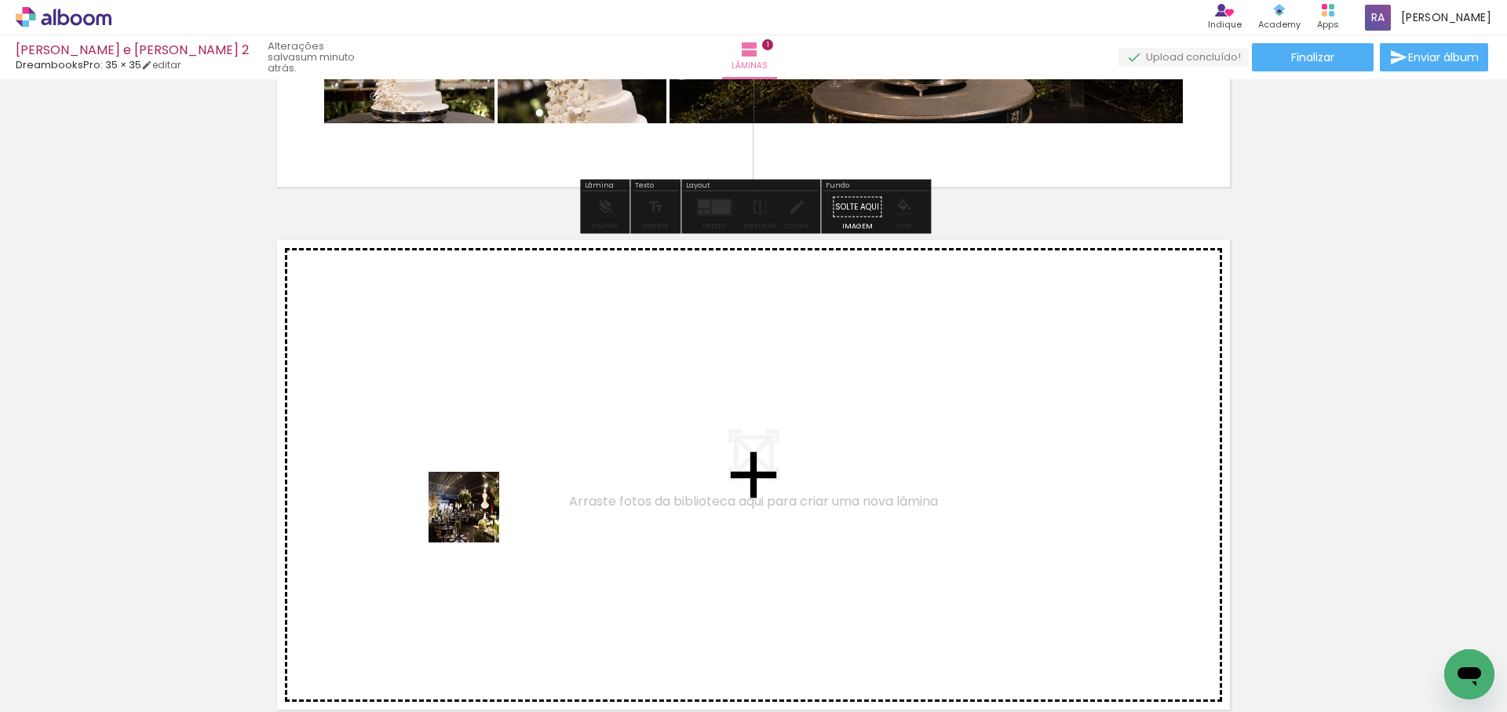
click at [530, 431] on quentale-workspace at bounding box center [753, 356] width 1507 height 712
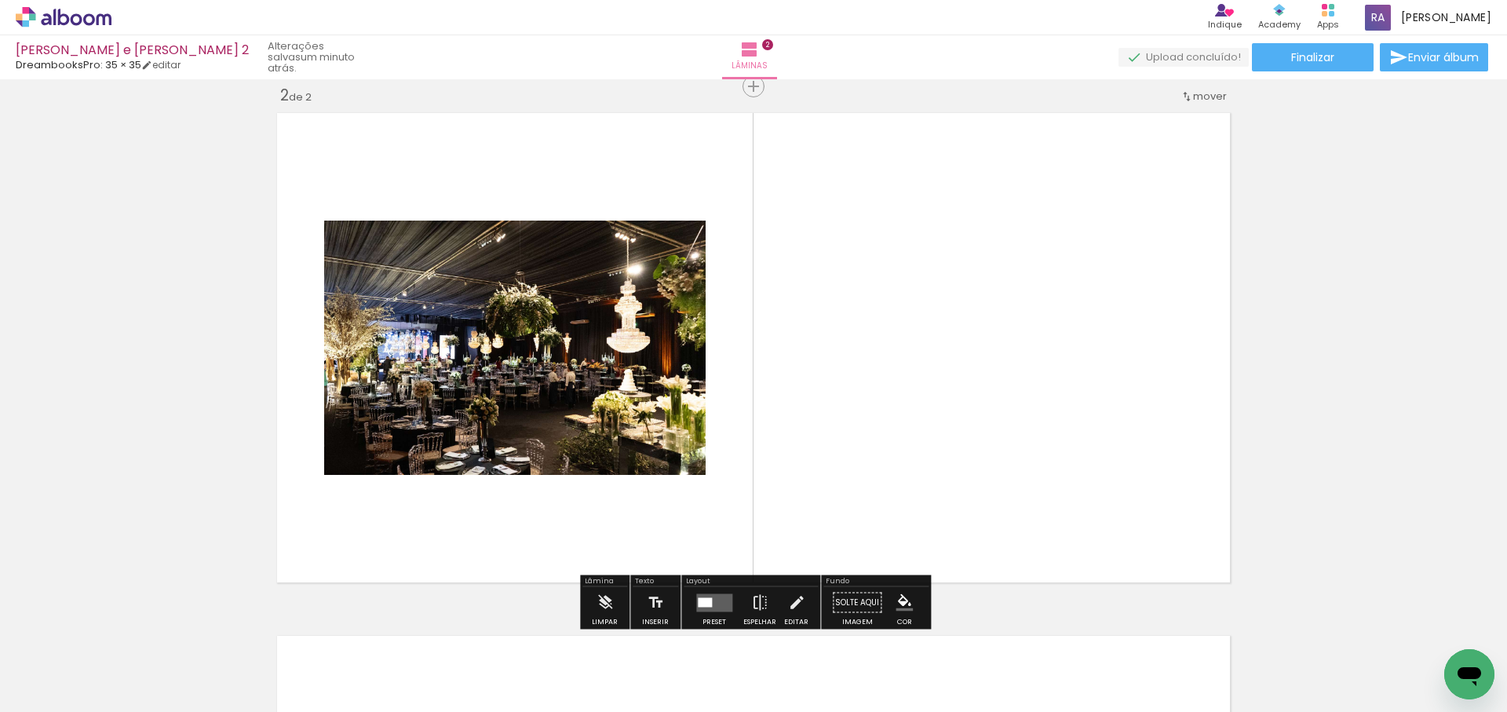
scroll to position [543, 0]
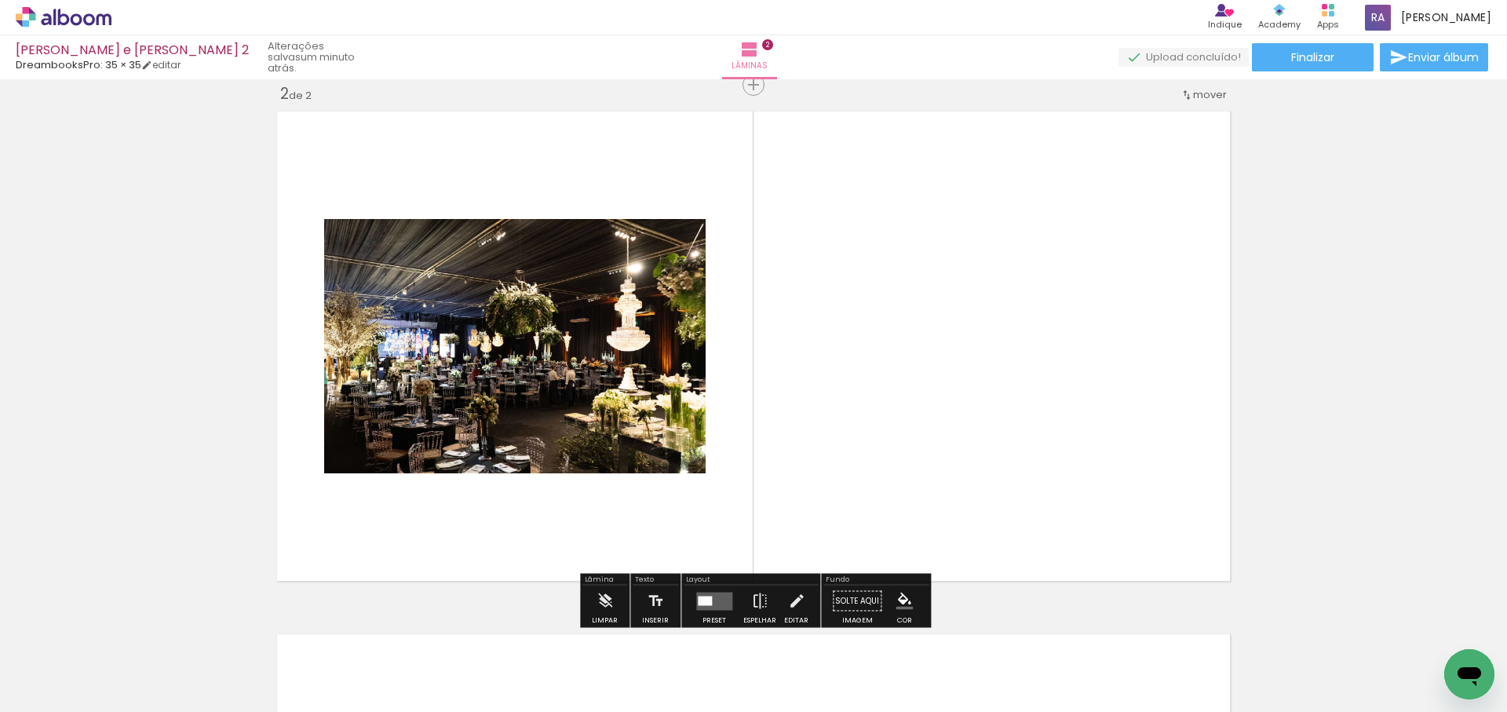
drag, startPoint x: 644, startPoint y: 459, endPoint x: 681, endPoint y: 499, distance: 54.4
click at [734, 380] on quentale-workspace at bounding box center [753, 356] width 1507 height 712
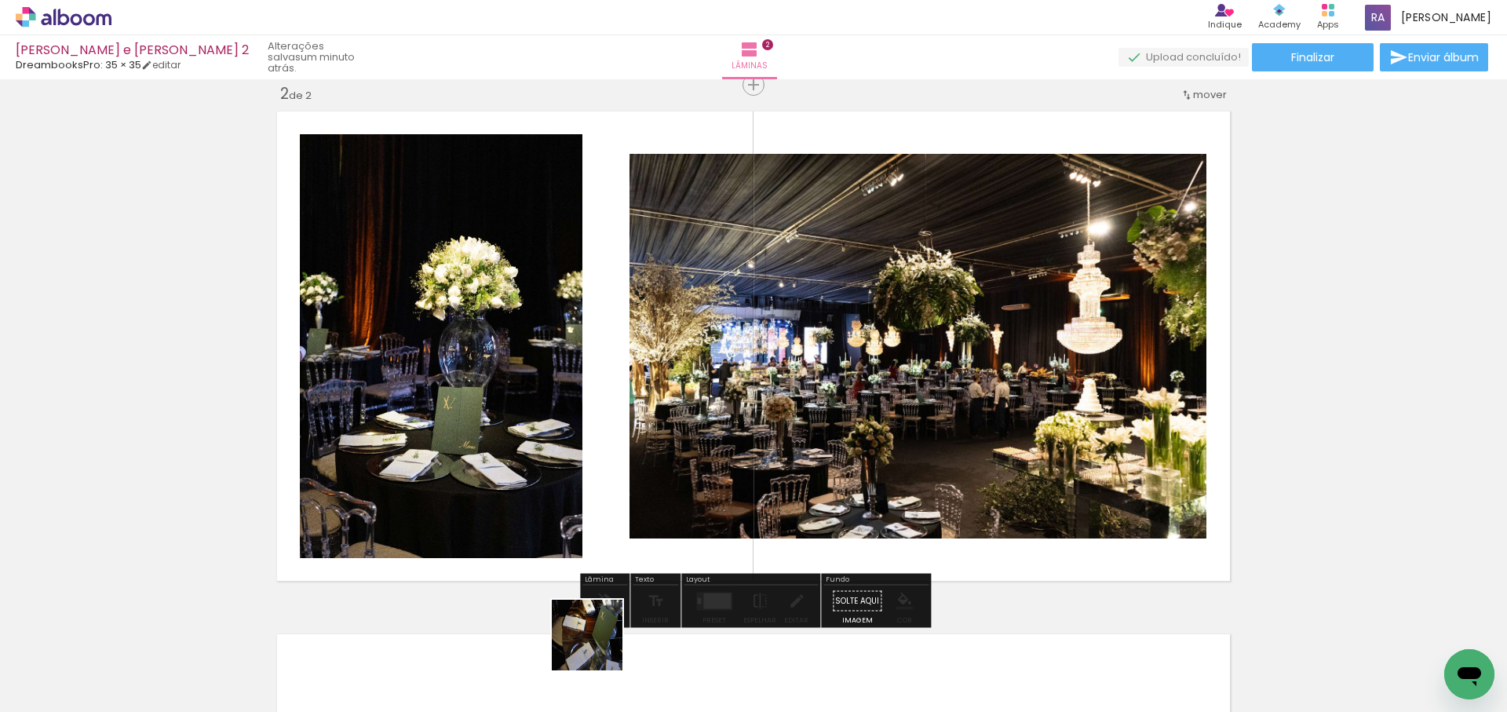
drag, startPoint x: 599, startPoint y: 647, endPoint x: 718, endPoint y: 553, distance: 150.9
click at [713, 413] on quentale-workspace at bounding box center [753, 356] width 1507 height 712
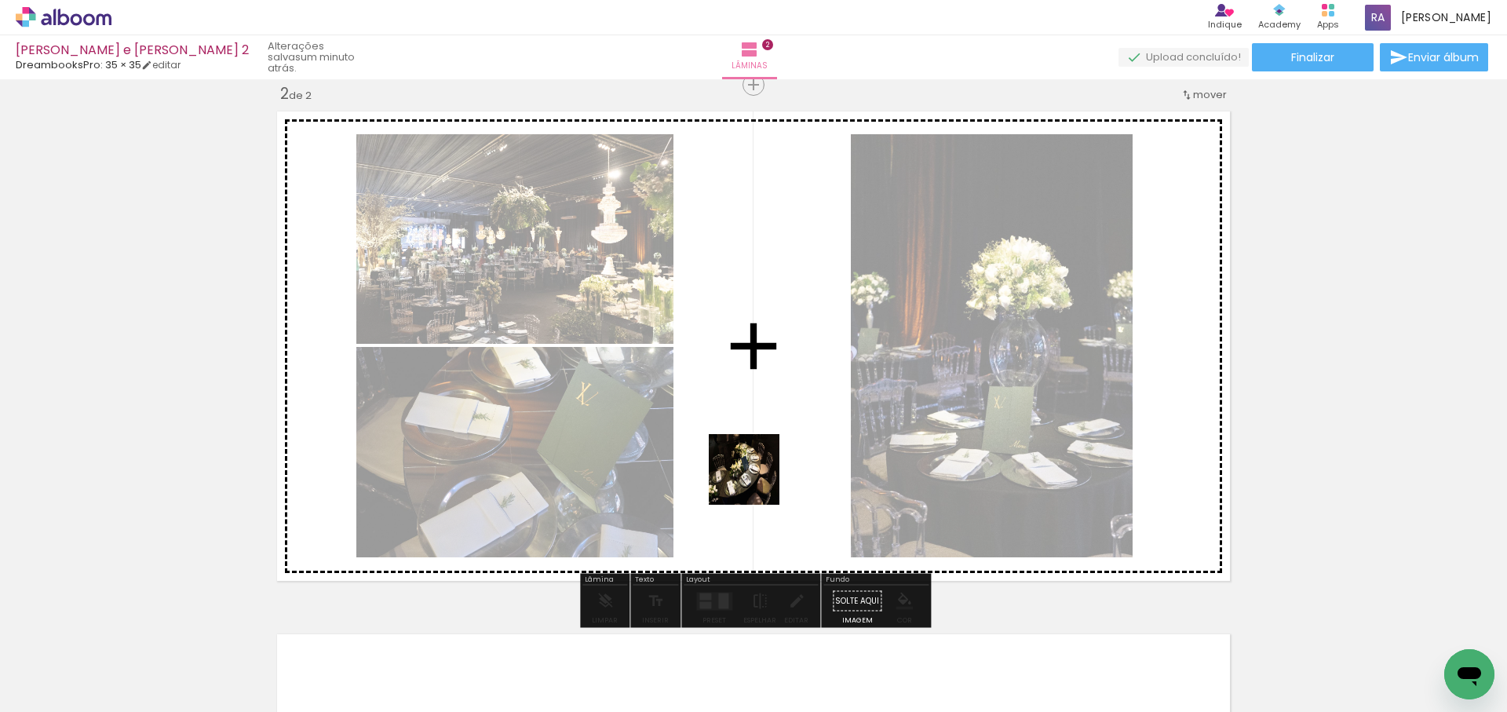
drag, startPoint x: 756, startPoint y: 481, endPoint x: 862, endPoint y: 550, distance: 126.5
click at [809, 388] on quentale-workspace at bounding box center [753, 356] width 1507 height 712
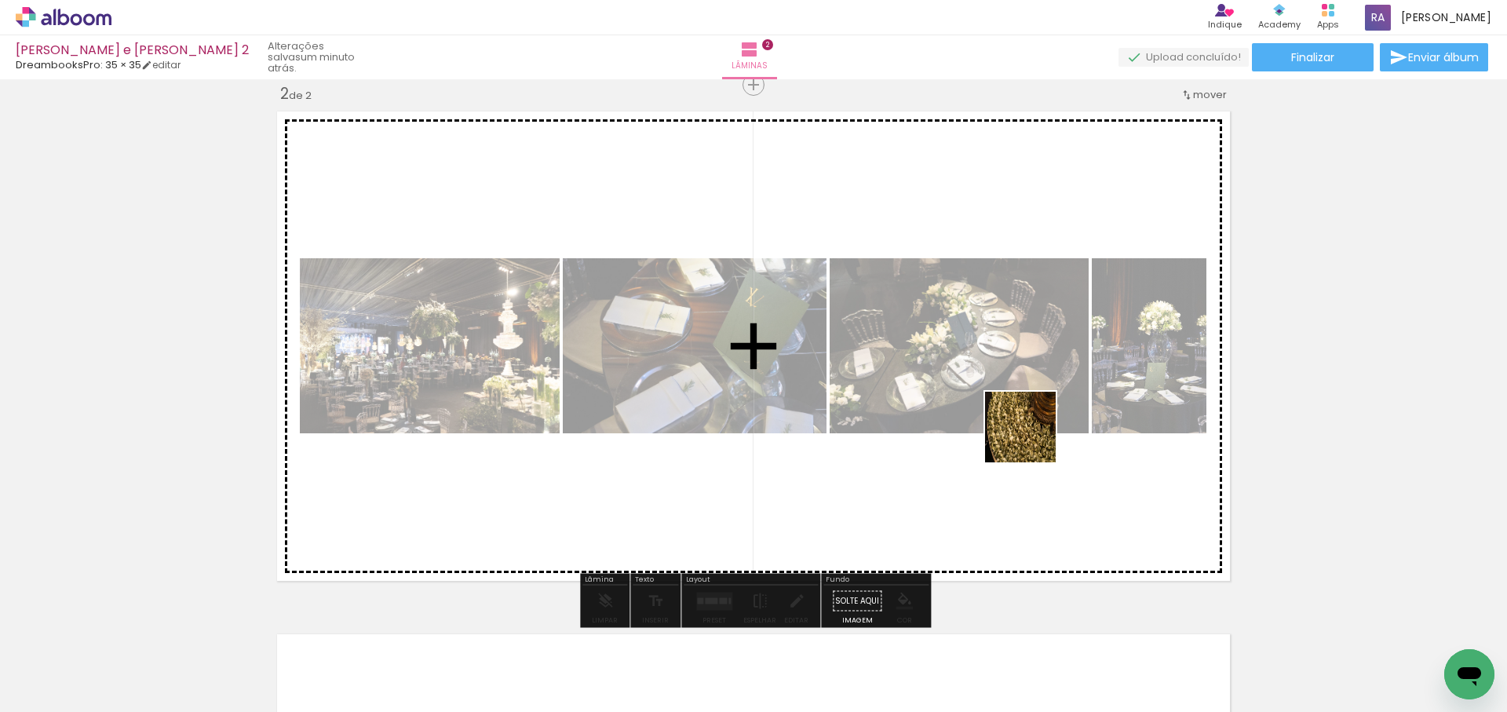
drag, startPoint x: 963, startPoint y: 644, endPoint x: 1032, endPoint y: 439, distance: 216.2
click at [1032, 439] on quentale-workspace at bounding box center [753, 356] width 1507 height 712
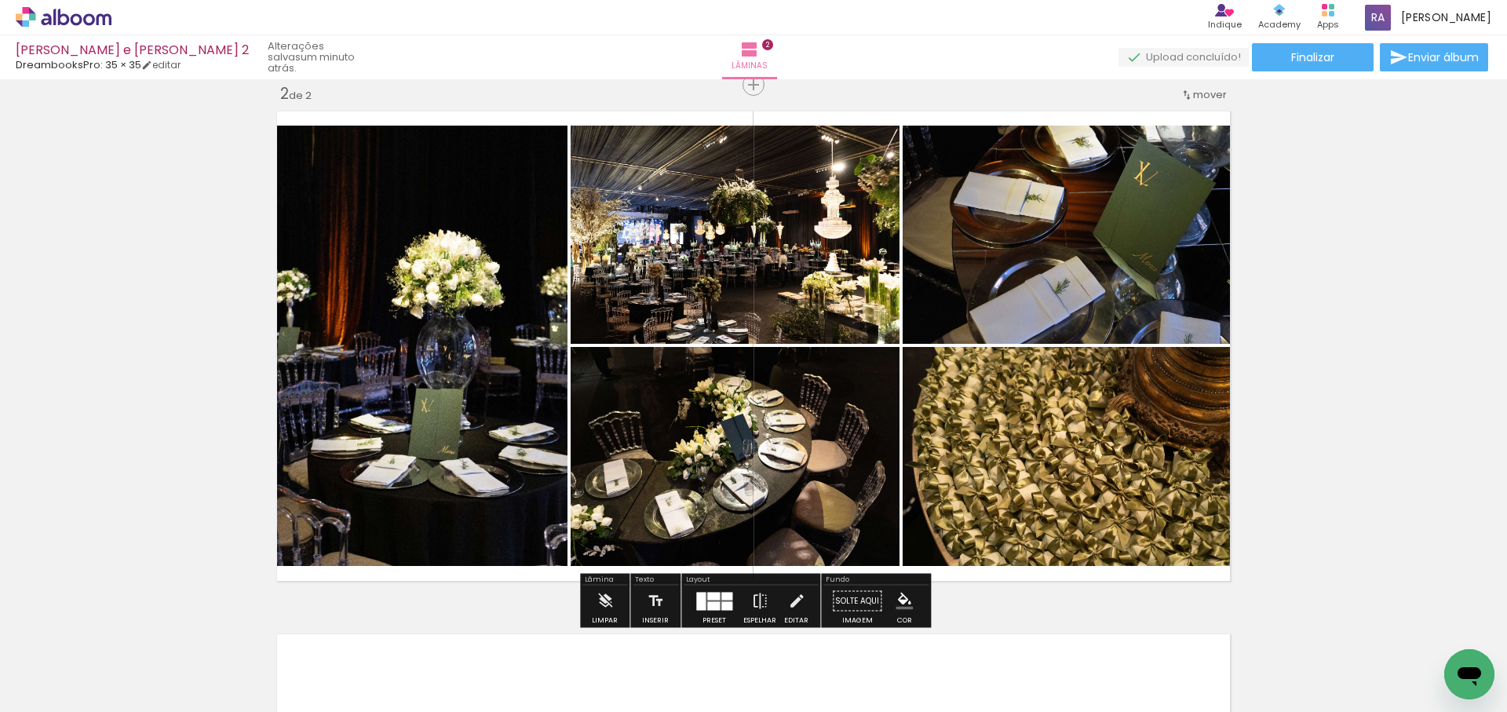
drag, startPoint x: 1054, startPoint y: 649, endPoint x: 1124, endPoint y: 629, distance: 72.8
click at [1098, 512] on quentale-workspace at bounding box center [753, 356] width 1507 height 712
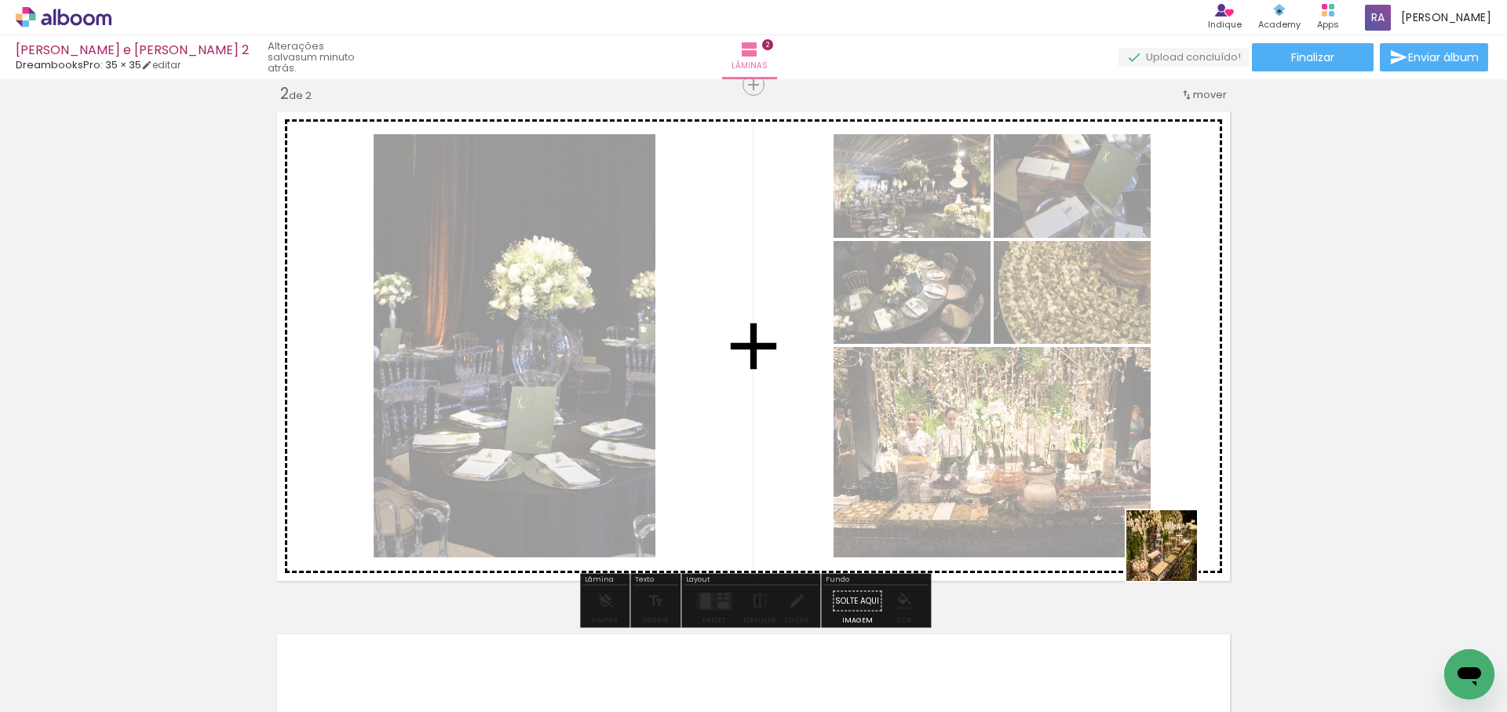
drag, startPoint x: 1174, startPoint y: 557, endPoint x: 1193, endPoint y: 575, distance: 26.1
click at [1174, 554] on quentale-workspace at bounding box center [753, 356] width 1507 height 712
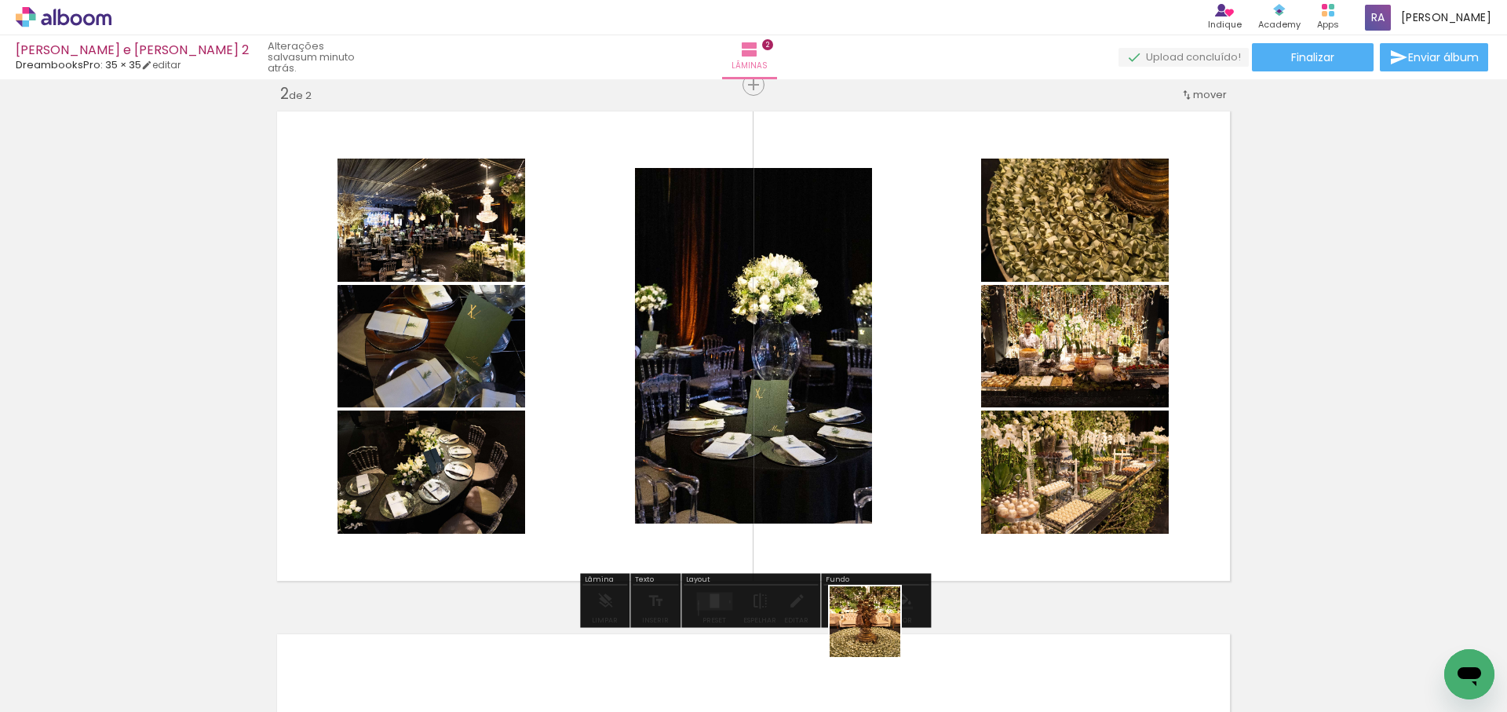
drag, startPoint x: 877, startPoint y: 634, endPoint x: 941, endPoint y: 458, distance: 187.3
click at [940, 460] on quentale-workspace at bounding box center [753, 356] width 1507 height 712
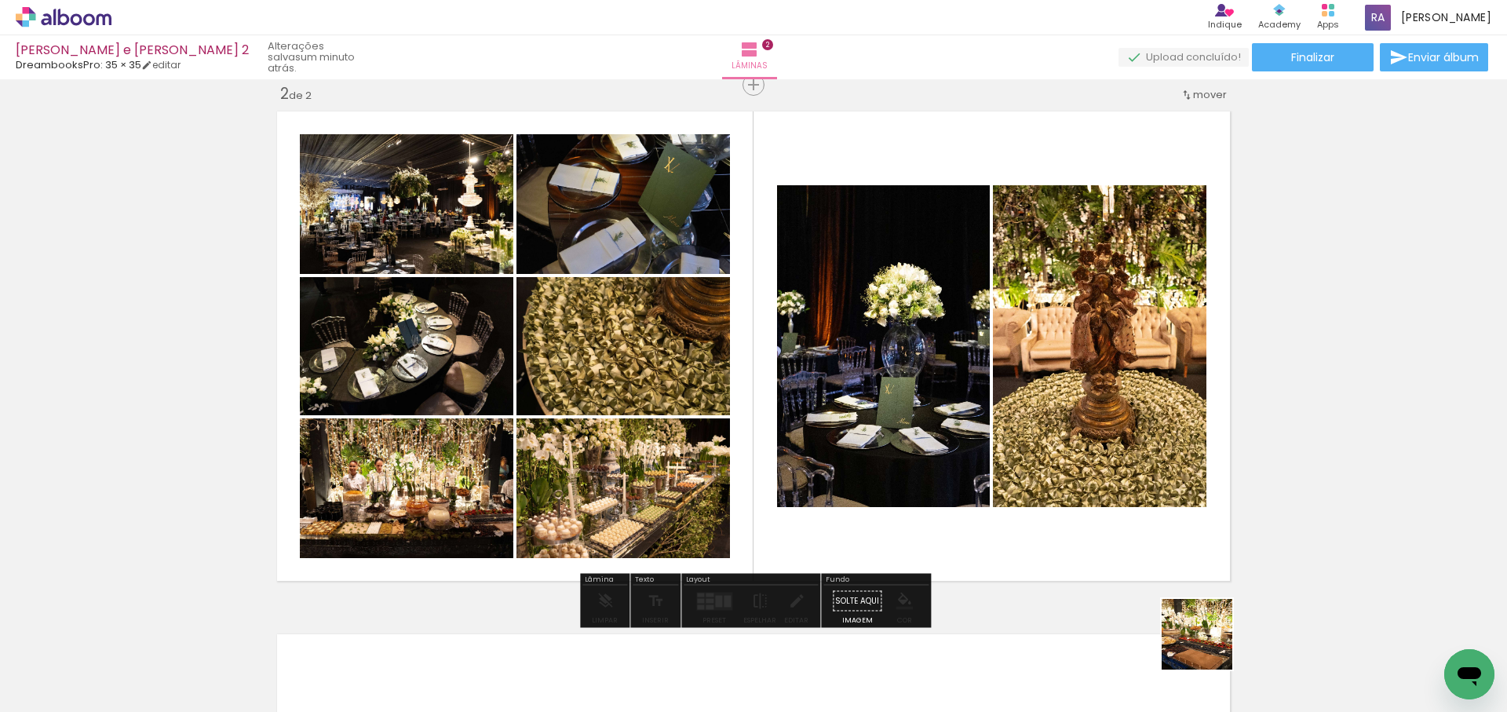
drag, startPoint x: 1209, startPoint y: 646, endPoint x: 1056, endPoint y: 426, distance: 268.5
click at [1057, 426] on quentale-workspace at bounding box center [753, 356] width 1507 height 712
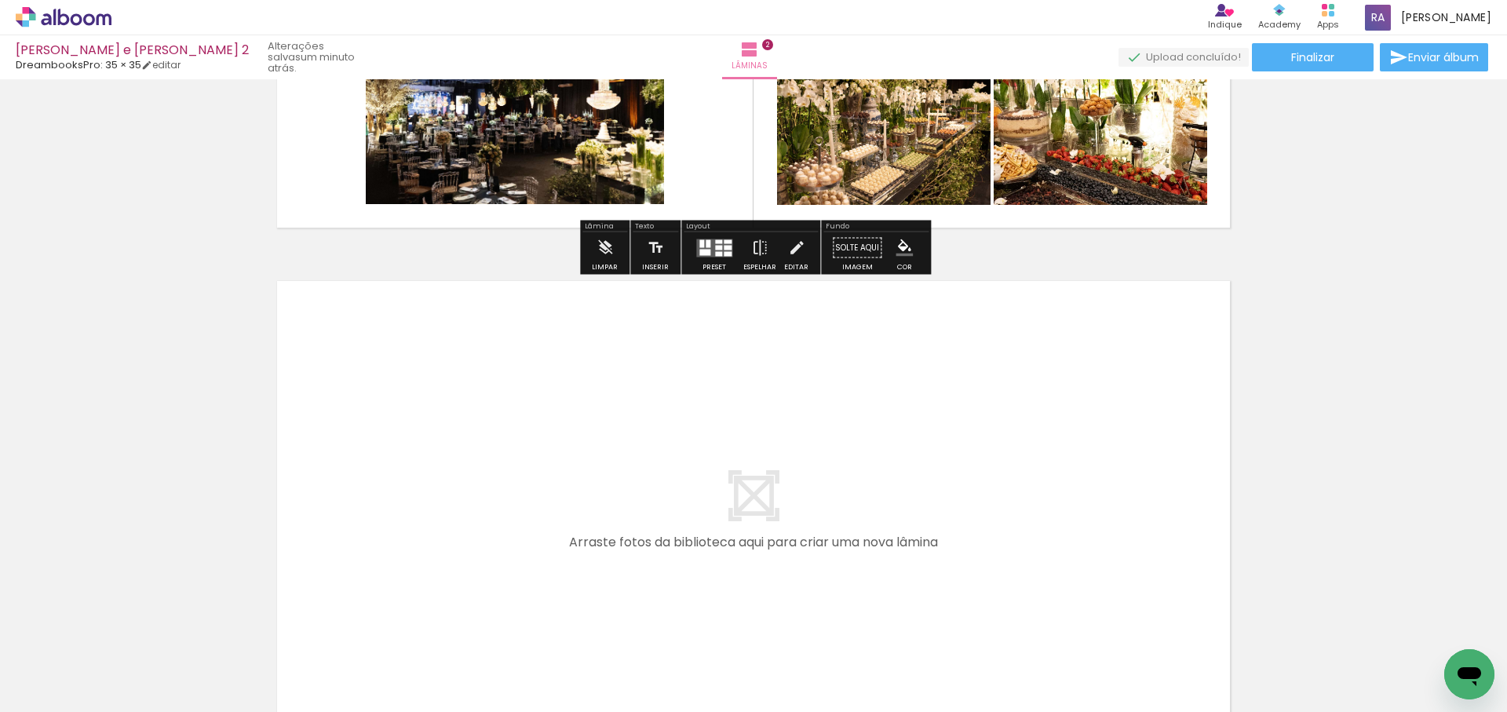
scroll to position [910, 0]
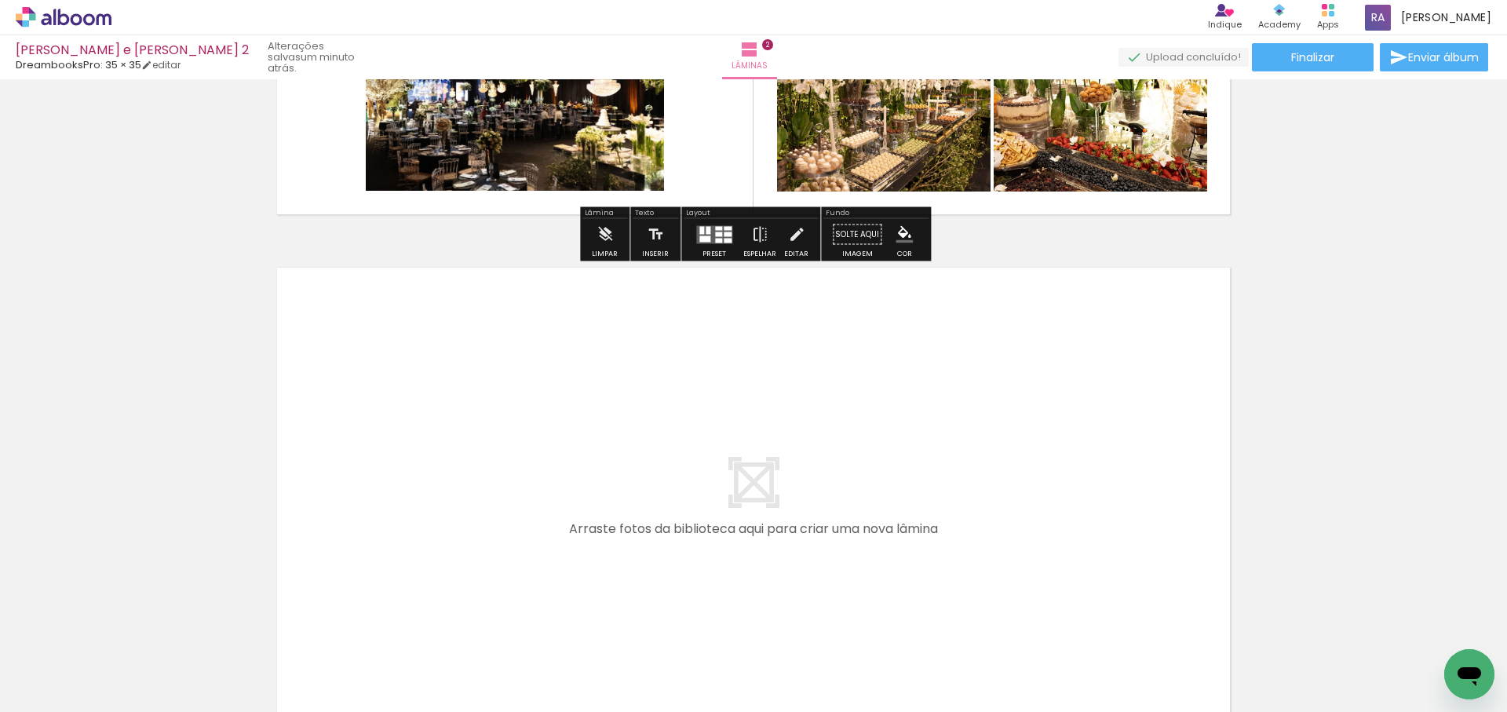
click at [58, 690] on span "Adicionar Fotos" at bounding box center [55, 690] width 47 height 17
click at [0, 0] on input "file" at bounding box center [0, 0] width 0 height 0
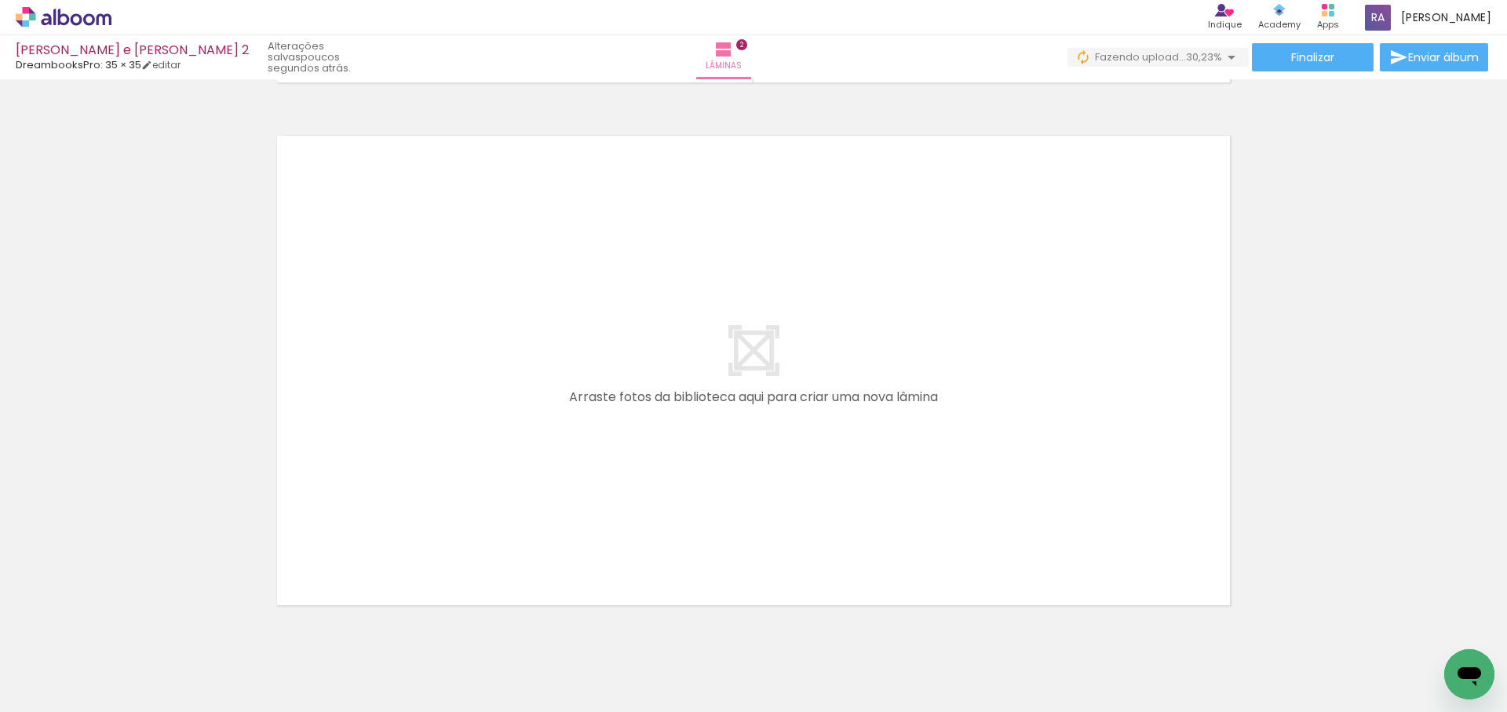
scroll to position [0, 1296]
drag, startPoint x: 1050, startPoint y: 637, endPoint x: 934, endPoint y: 407, distance: 258.0
click at [934, 407] on quentale-workspace at bounding box center [753, 356] width 1507 height 712
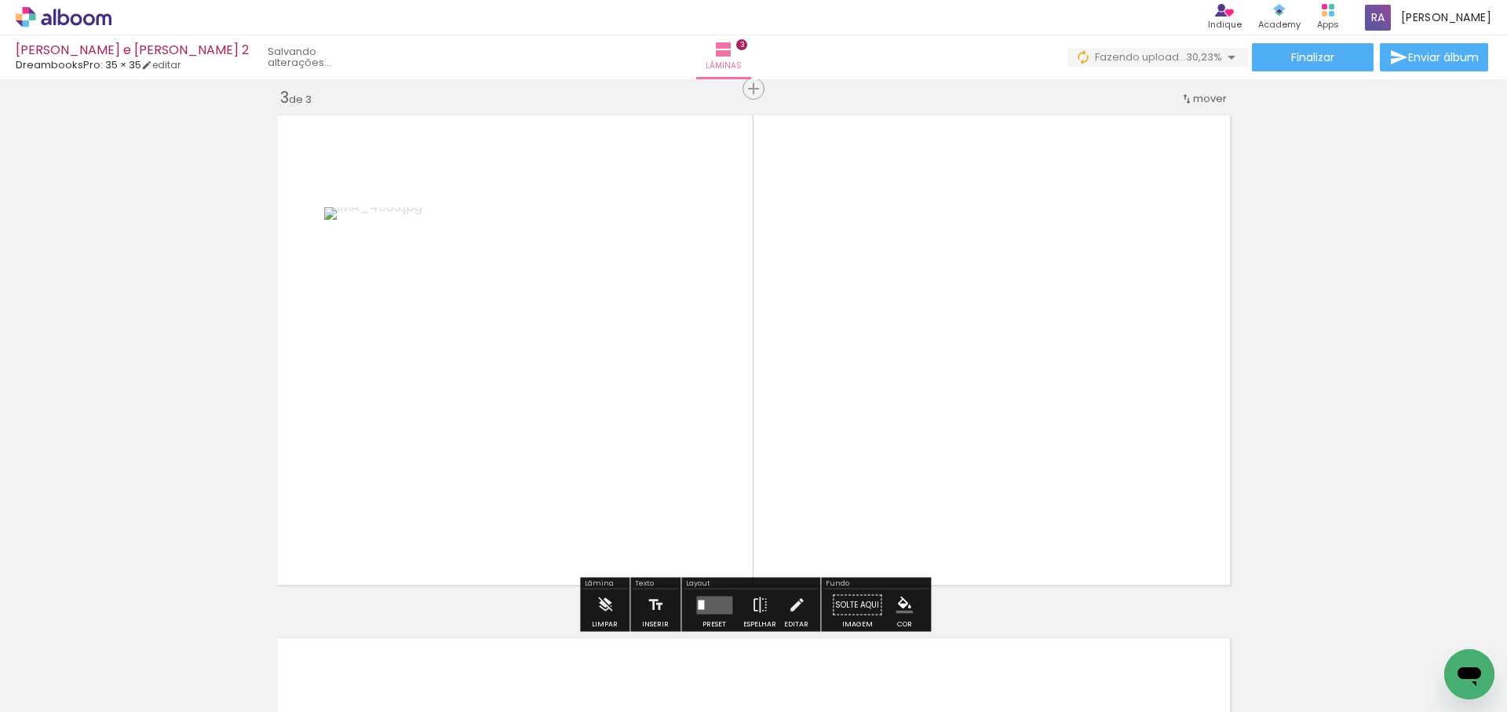
scroll to position [1066, 0]
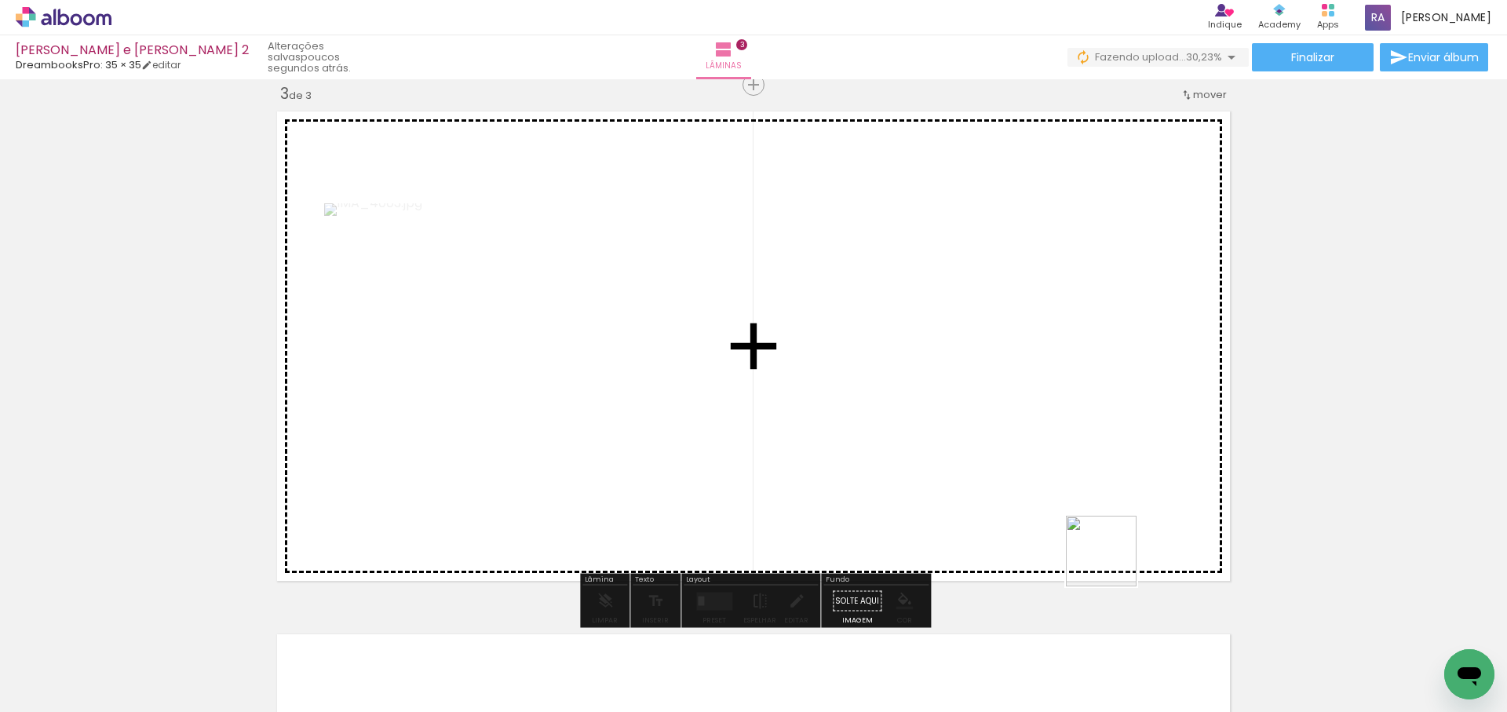
drag, startPoint x: 1153, startPoint y: 646, endPoint x: 1193, endPoint y: 562, distance: 93.1
click at [1066, 455] on quentale-workspace at bounding box center [753, 356] width 1507 height 712
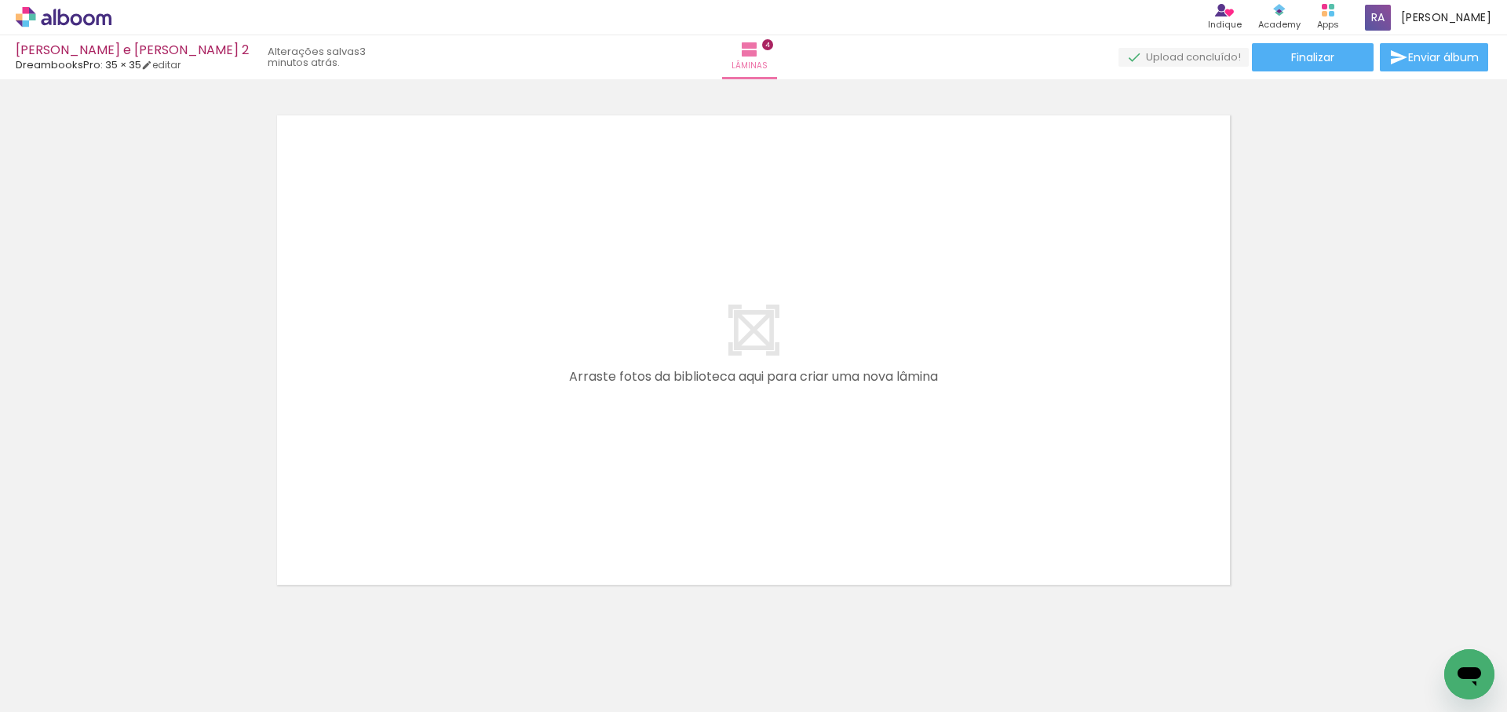
scroll to position [0, 1222]
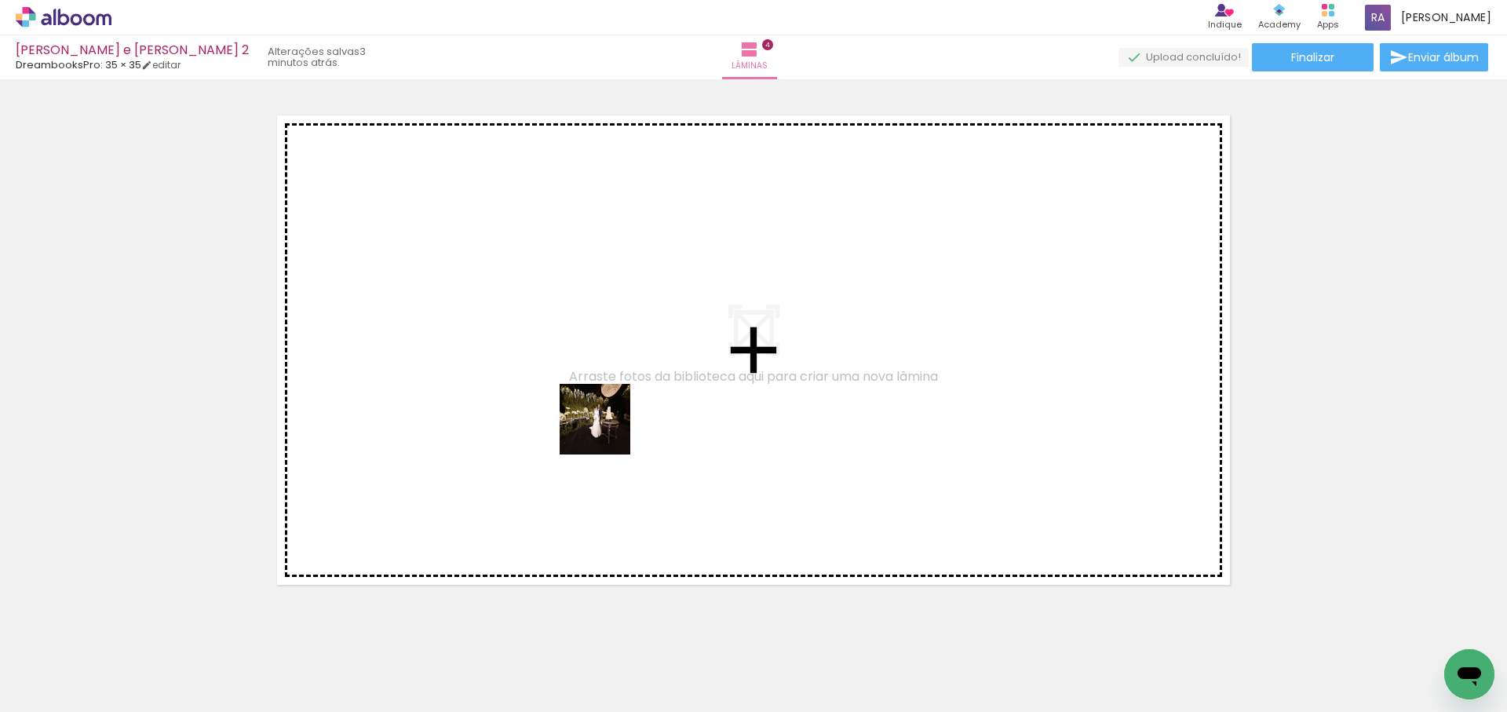
drag, startPoint x: 539, startPoint y: 598, endPoint x: 637, endPoint y: 654, distance: 112.9
click at [611, 421] on quentale-workspace at bounding box center [753, 356] width 1507 height 712
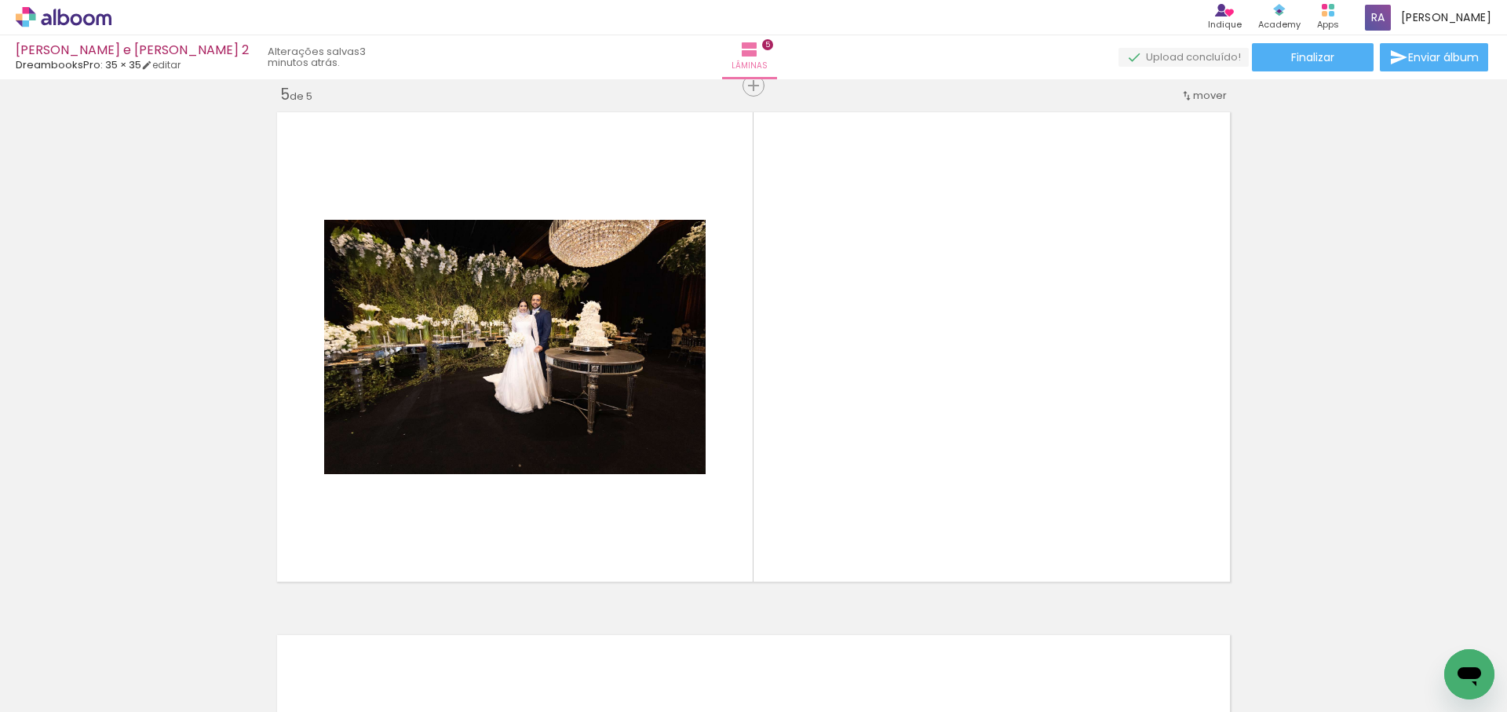
scroll to position [2112, 0]
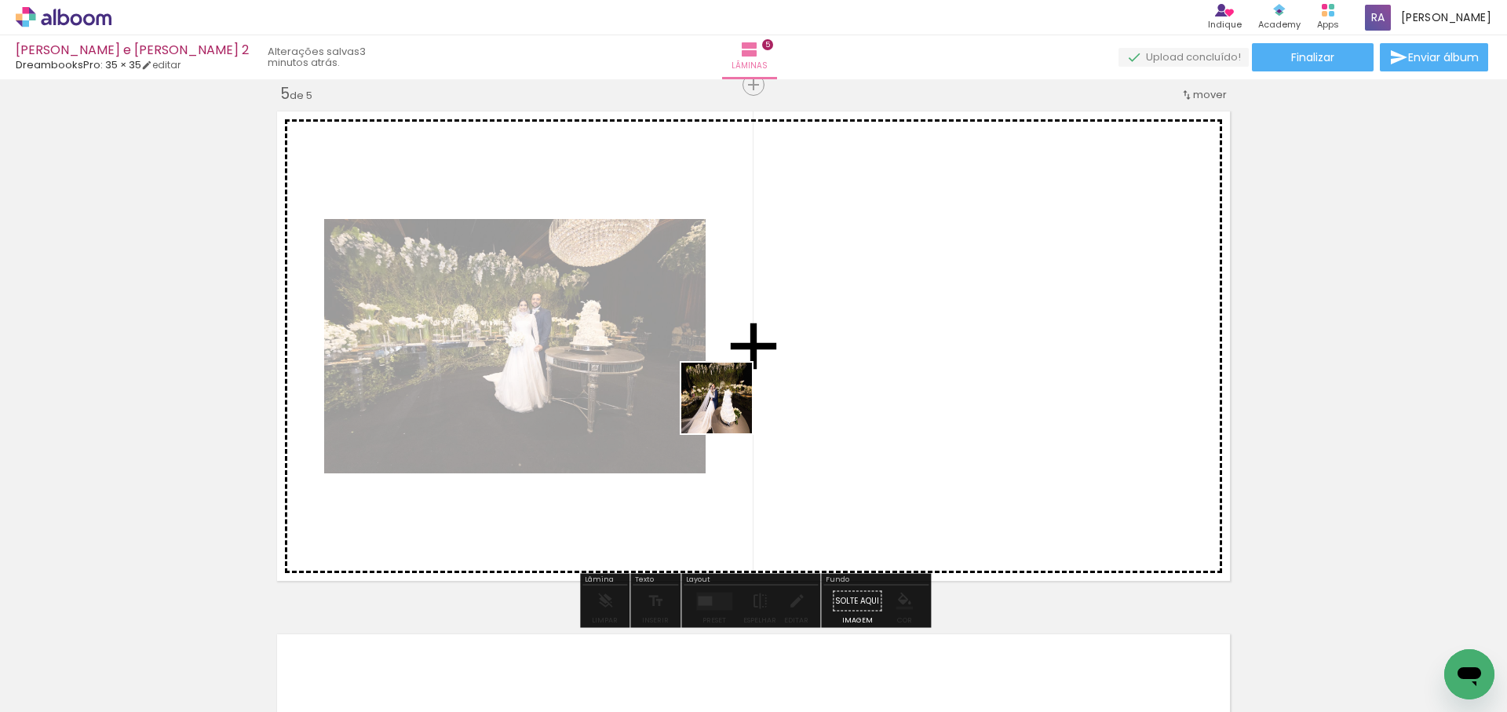
drag, startPoint x: 641, startPoint y: 571, endPoint x: 735, endPoint y: 403, distance: 192.2
click at [735, 403] on quentale-workspace at bounding box center [753, 356] width 1507 height 712
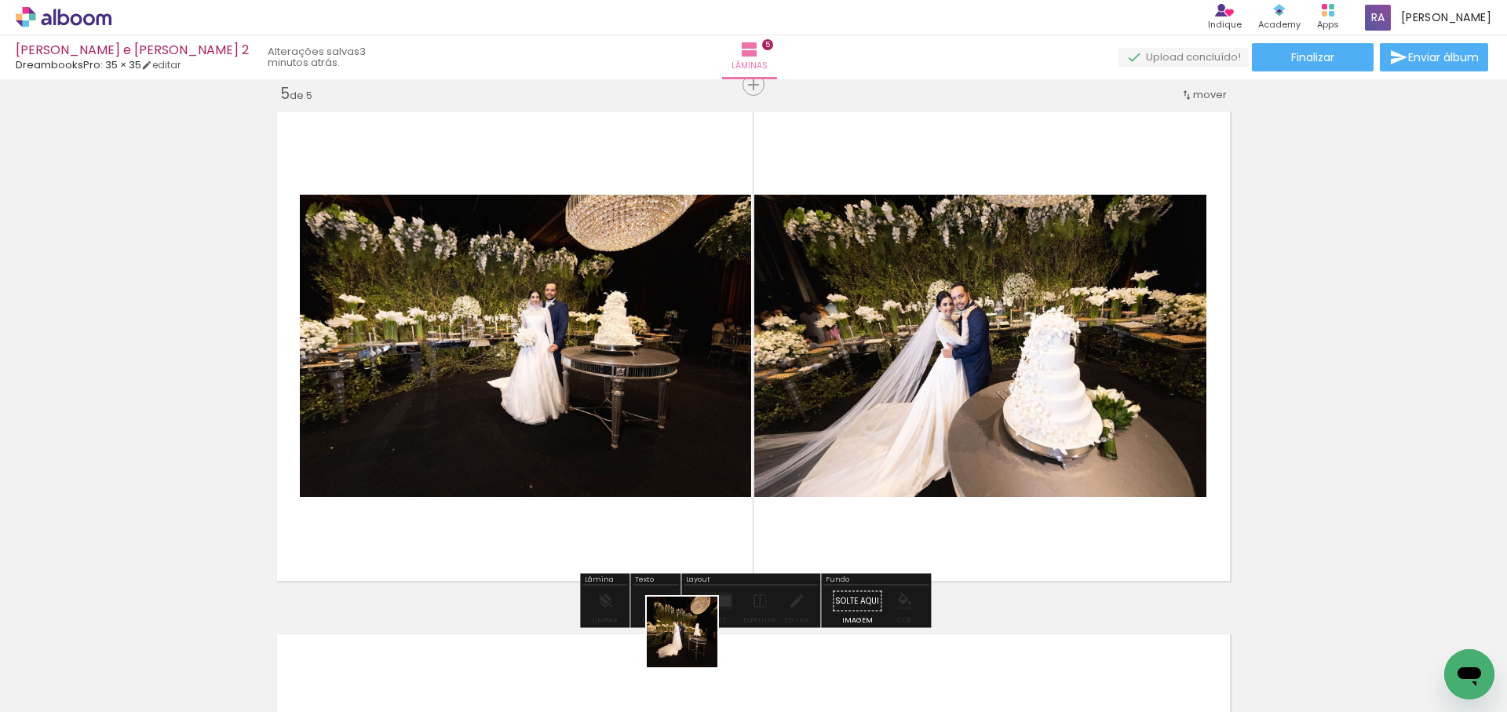
drag, startPoint x: 694, startPoint y: 644, endPoint x: 789, endPoint y: 517, distance: 158.1
click at [757, 420] on quentale-workspace at bounding box center [753, 356] width 1507 height 712
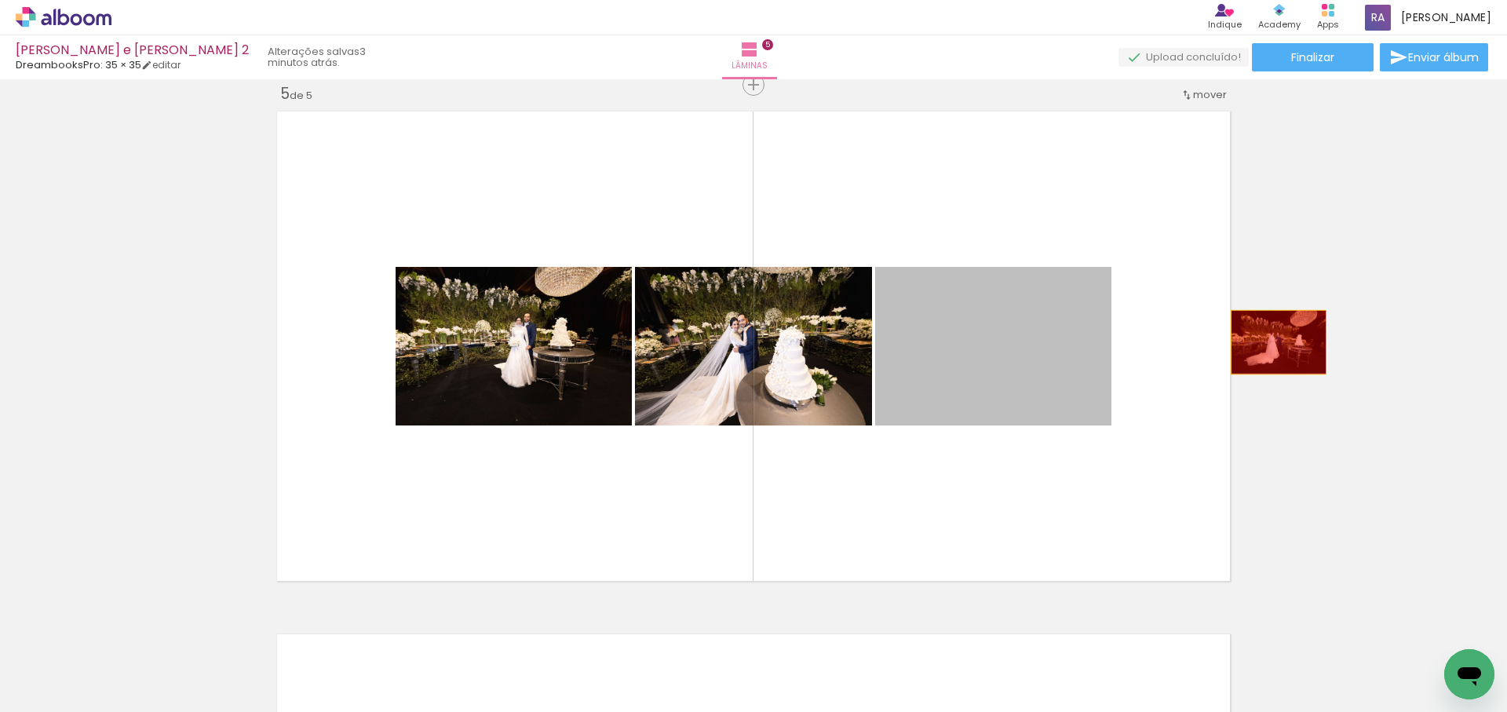
drag, startPoint x: 977, startPoint y: 372, endPoint x: 1271, endPoint y: 367, distance: 293.7
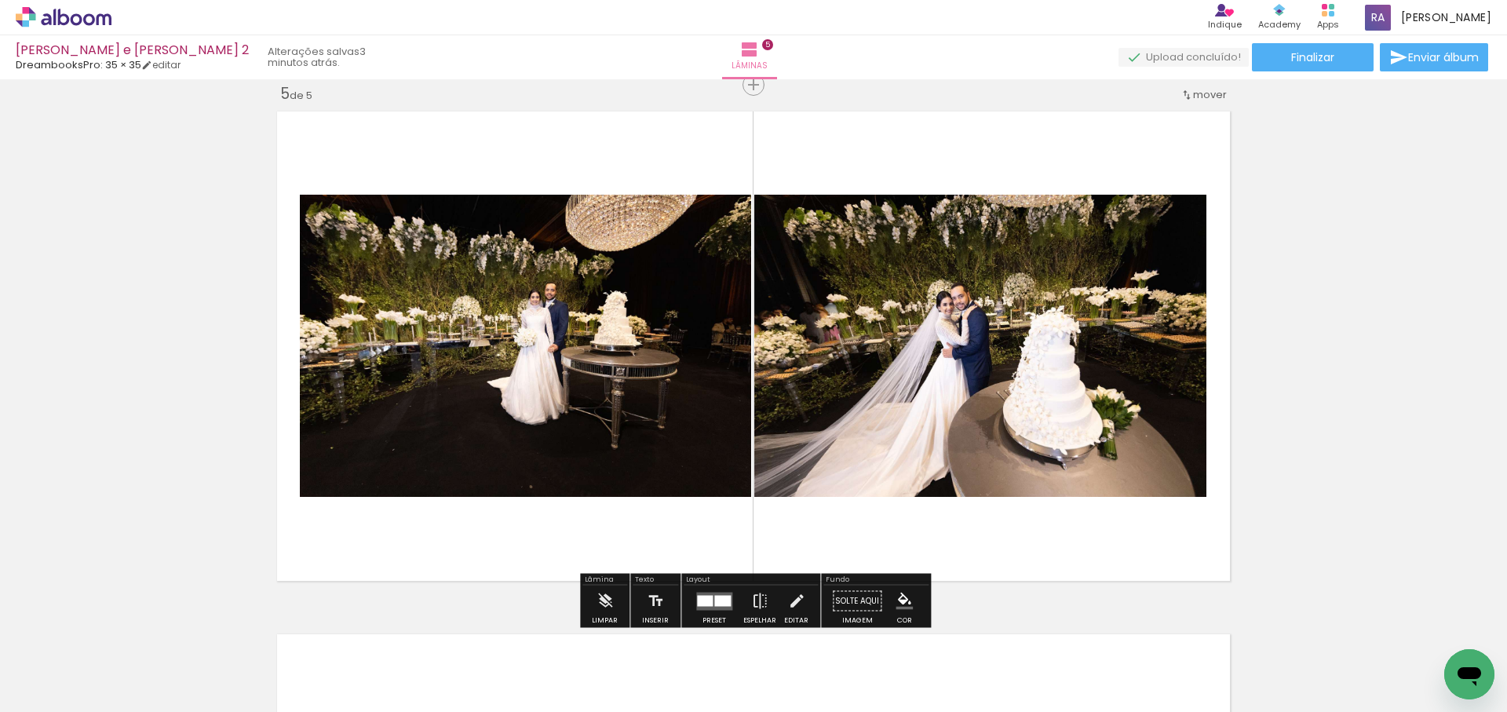
scroll to position [0, 1878]
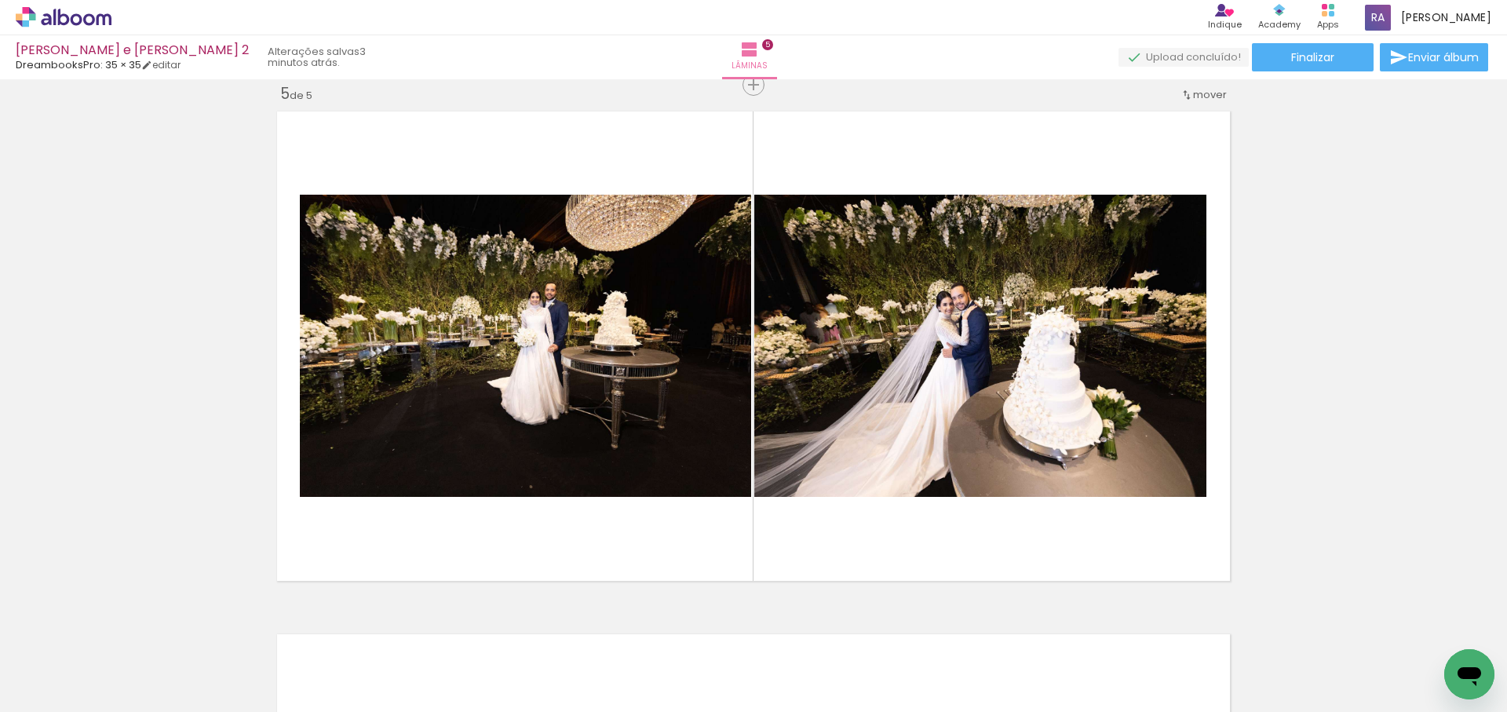
drag, startPoint x: 756, startPoint y: 608, endPoint x: 654, endPoint y: 313, distance: 311.6
click at [654, 313] on quentale-workspace at bounding box center [753, 356] width 1507 height 712
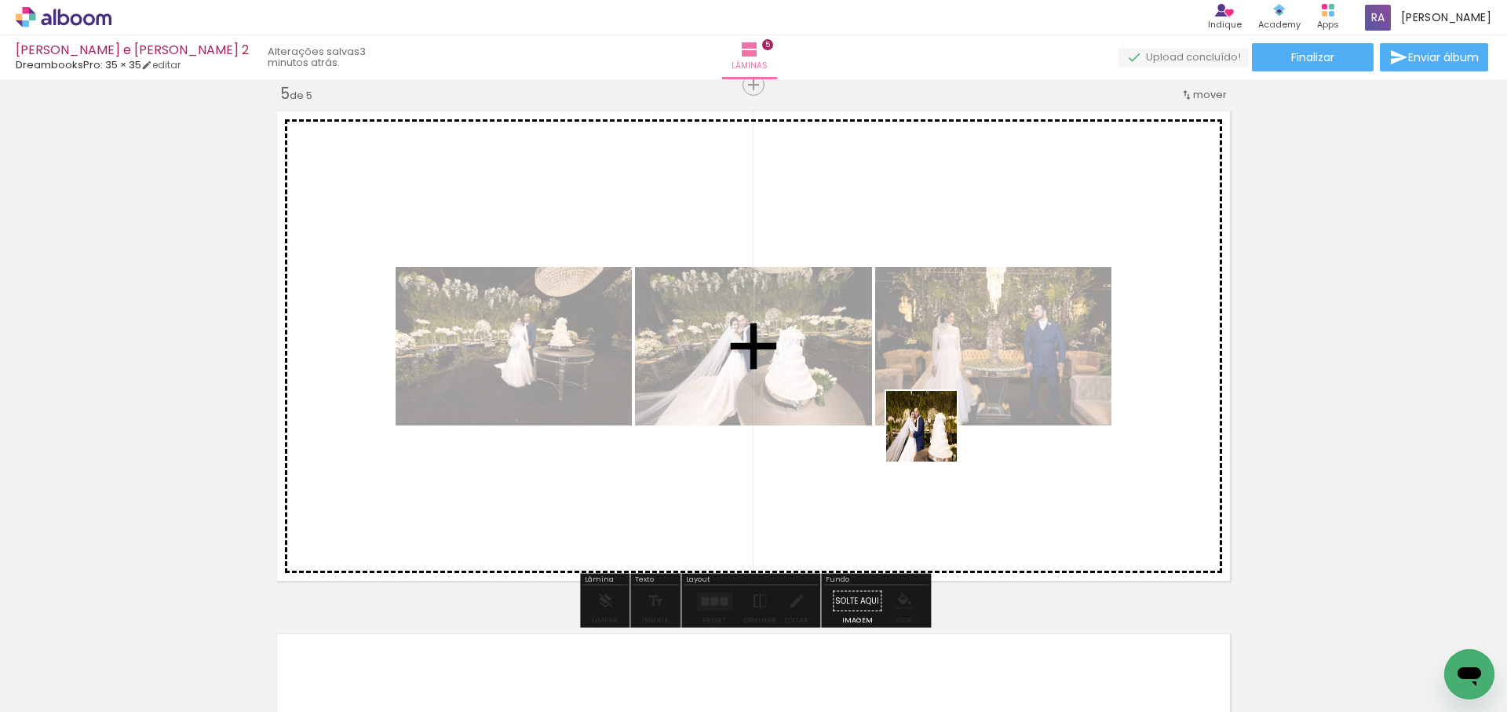
drag, startPoint x: 847, startPoint y: 667, endPoint x: 951, endPoint y: 414, distance: 274.2
click at [951, 414] on quentale-workspace at bounding box center [753, 356] width 1507 height 712
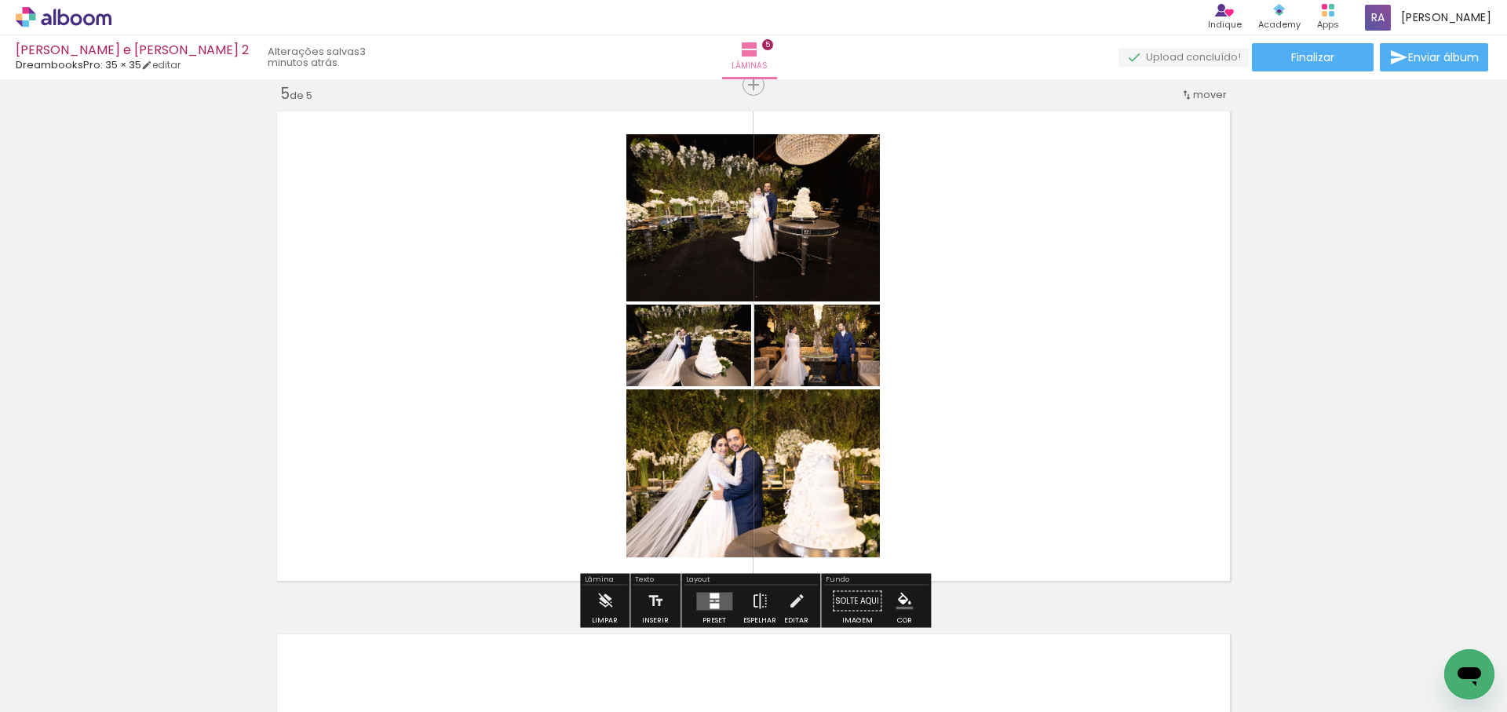
scroll to position [0, 2319]
click at [712, 598] on quentale-layouter at bounding box center [714, 601] width 36 height 18
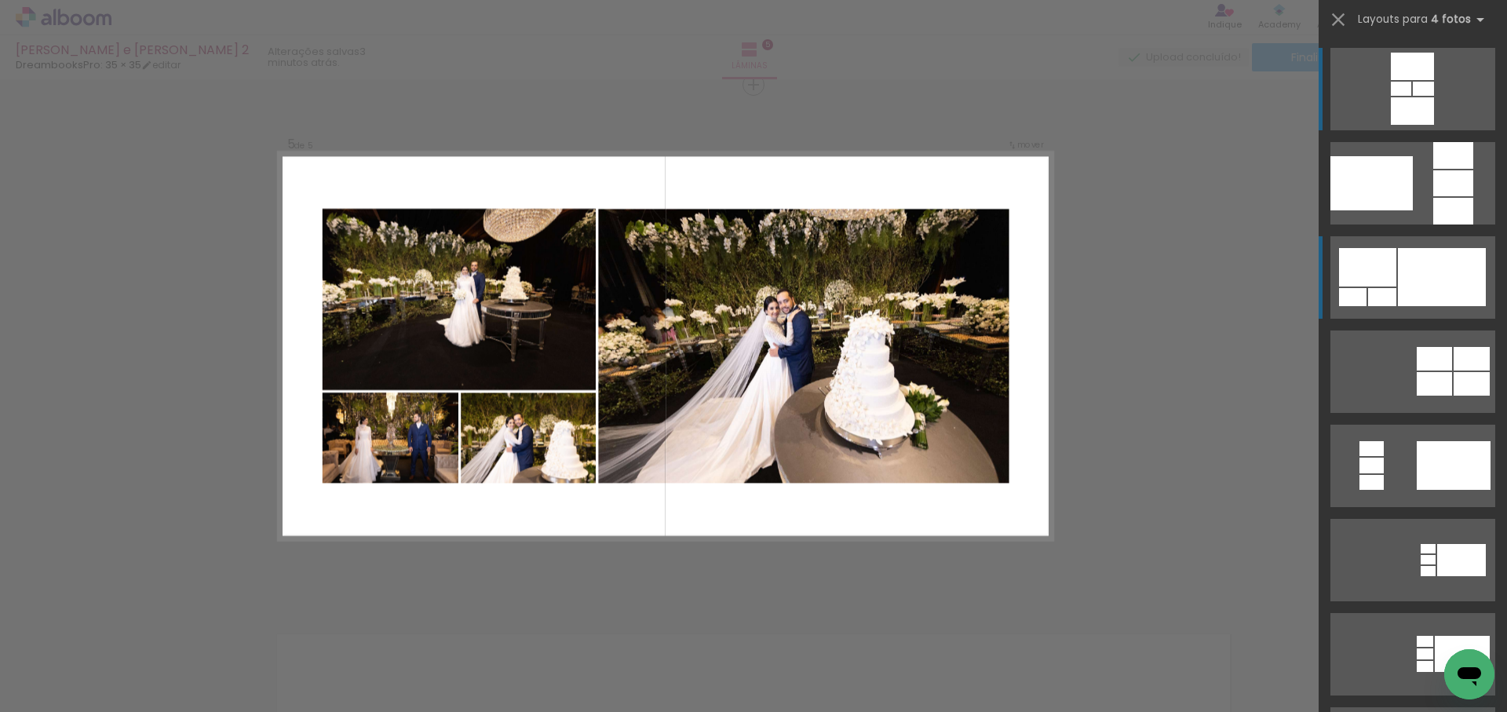
click at [1428, 280] on div at bounding box center [1442, 277] width 88 height 58
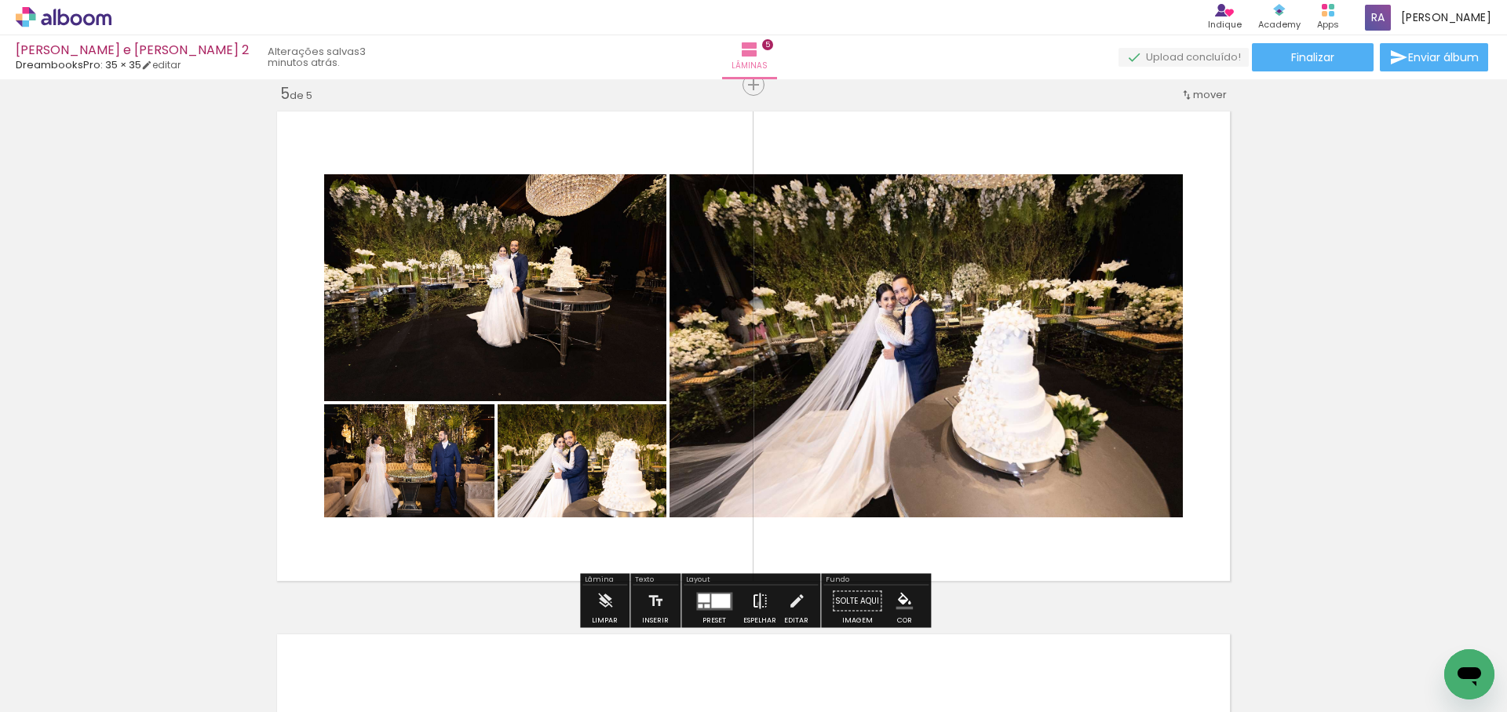
click at [755, 604] on iron-icon at bounding box center [759, 601] width 17 height 31
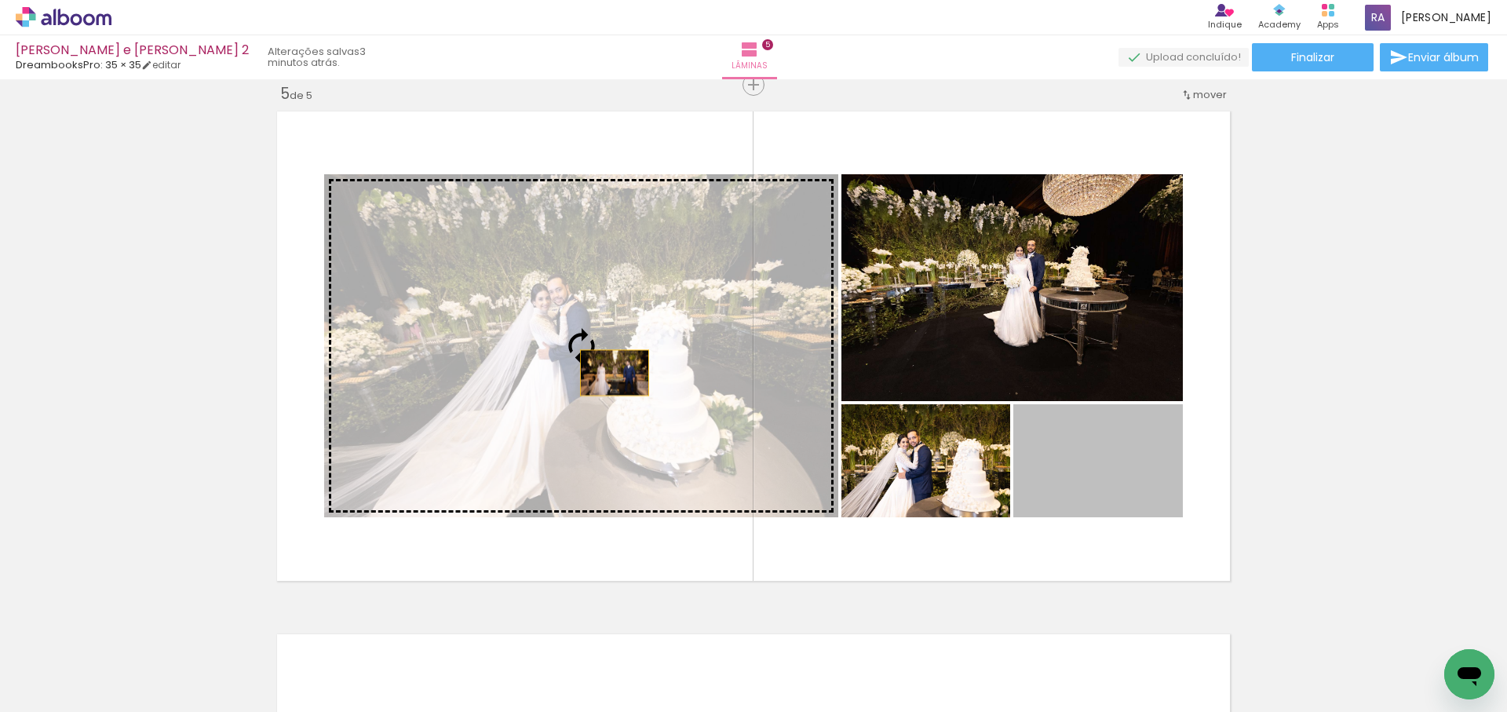
drag, startPoint x: 718, startPoint y: 390, endPoint x: 557, endPoint y: 363, distance: 164.0
click at [0, 0] on slot at bounding box center [0, 0] width 0 height 0
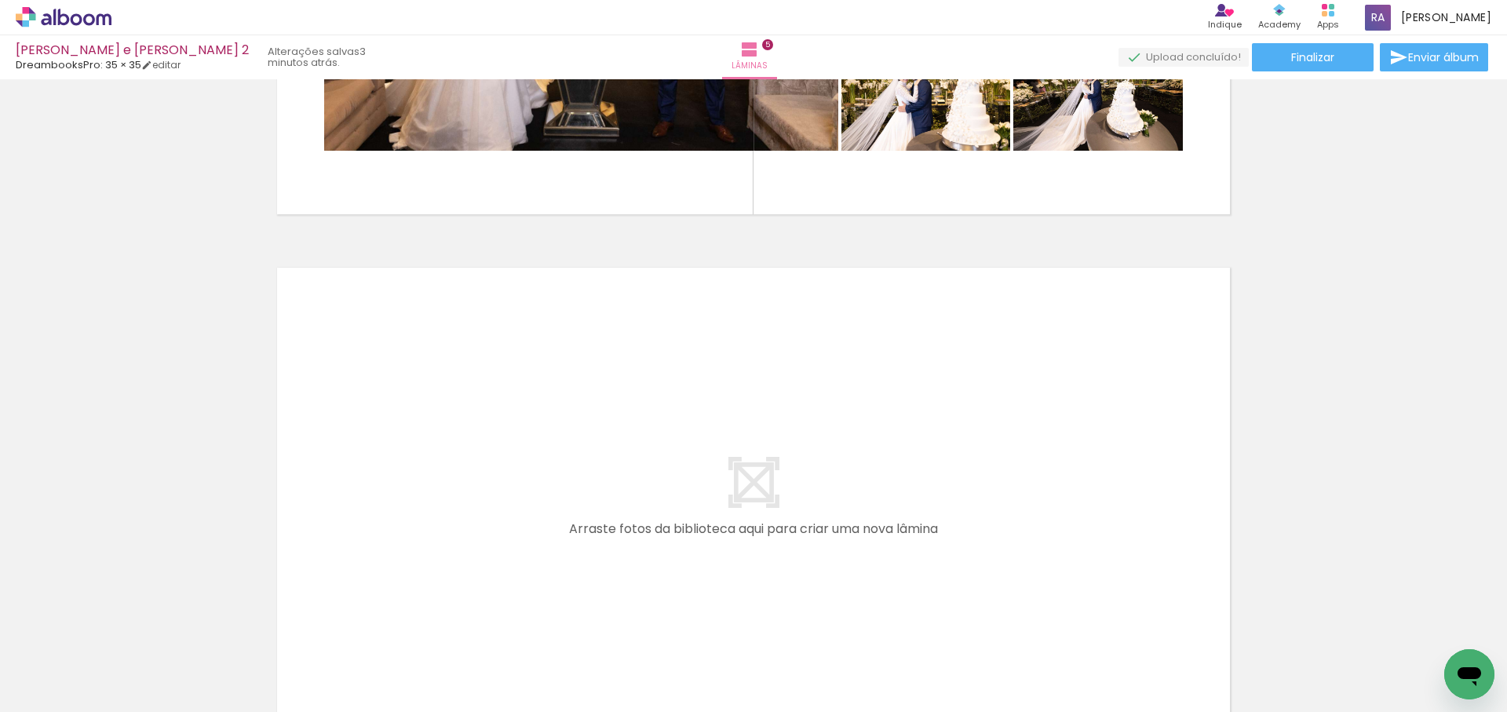
scroll to position [0, 1590]
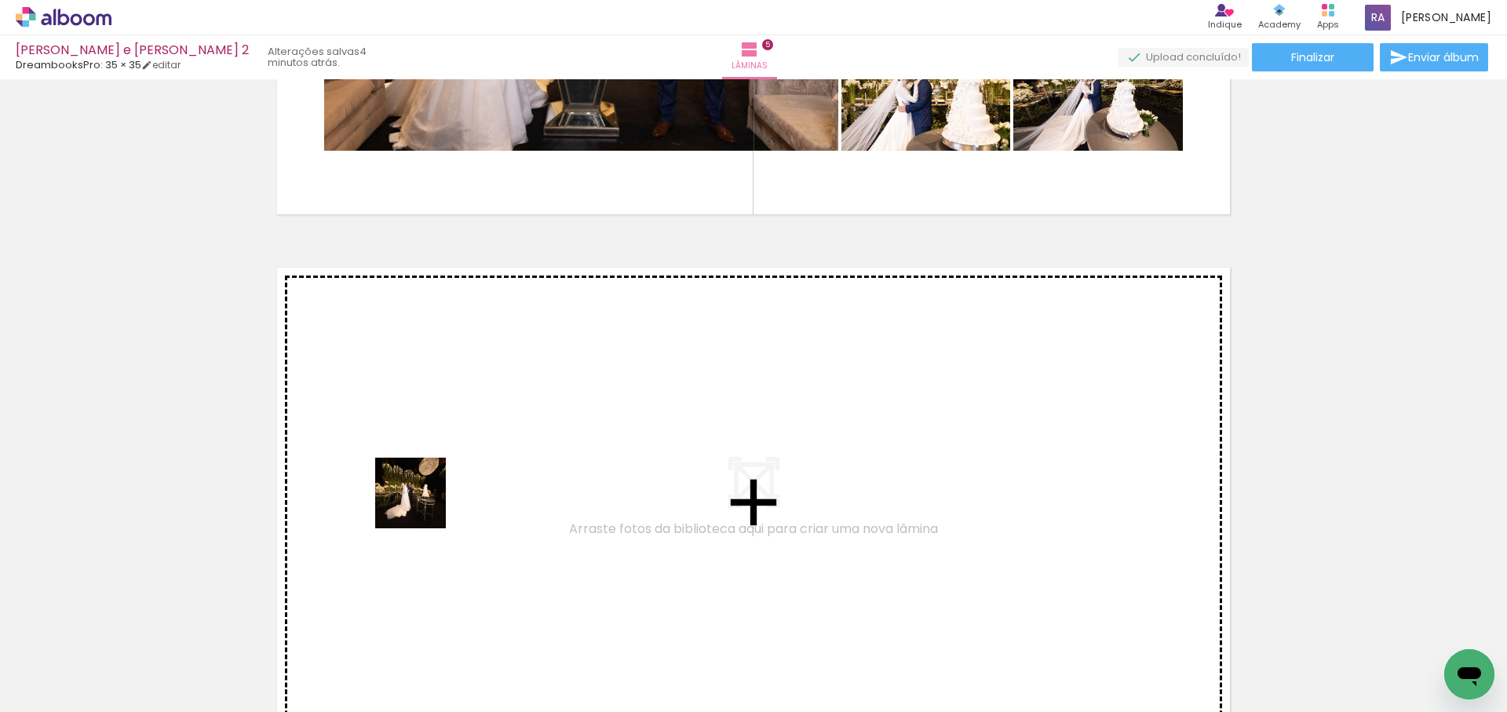
click at [436, 495] on quentale-workspace at bounding box center [753, 356] width 1507 height 712
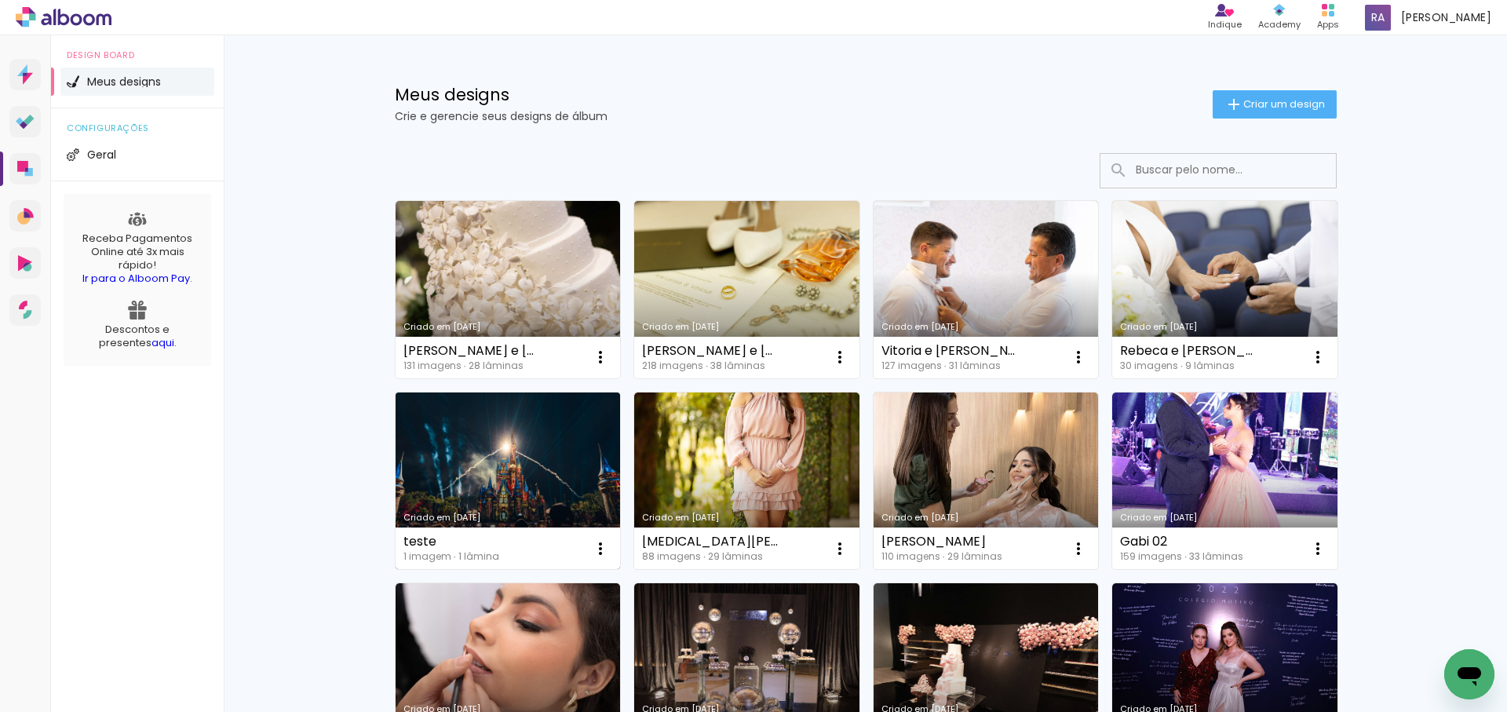
scroll to position [1, 0]
